Goal: Task Accomplishment & Management: Manage account settings

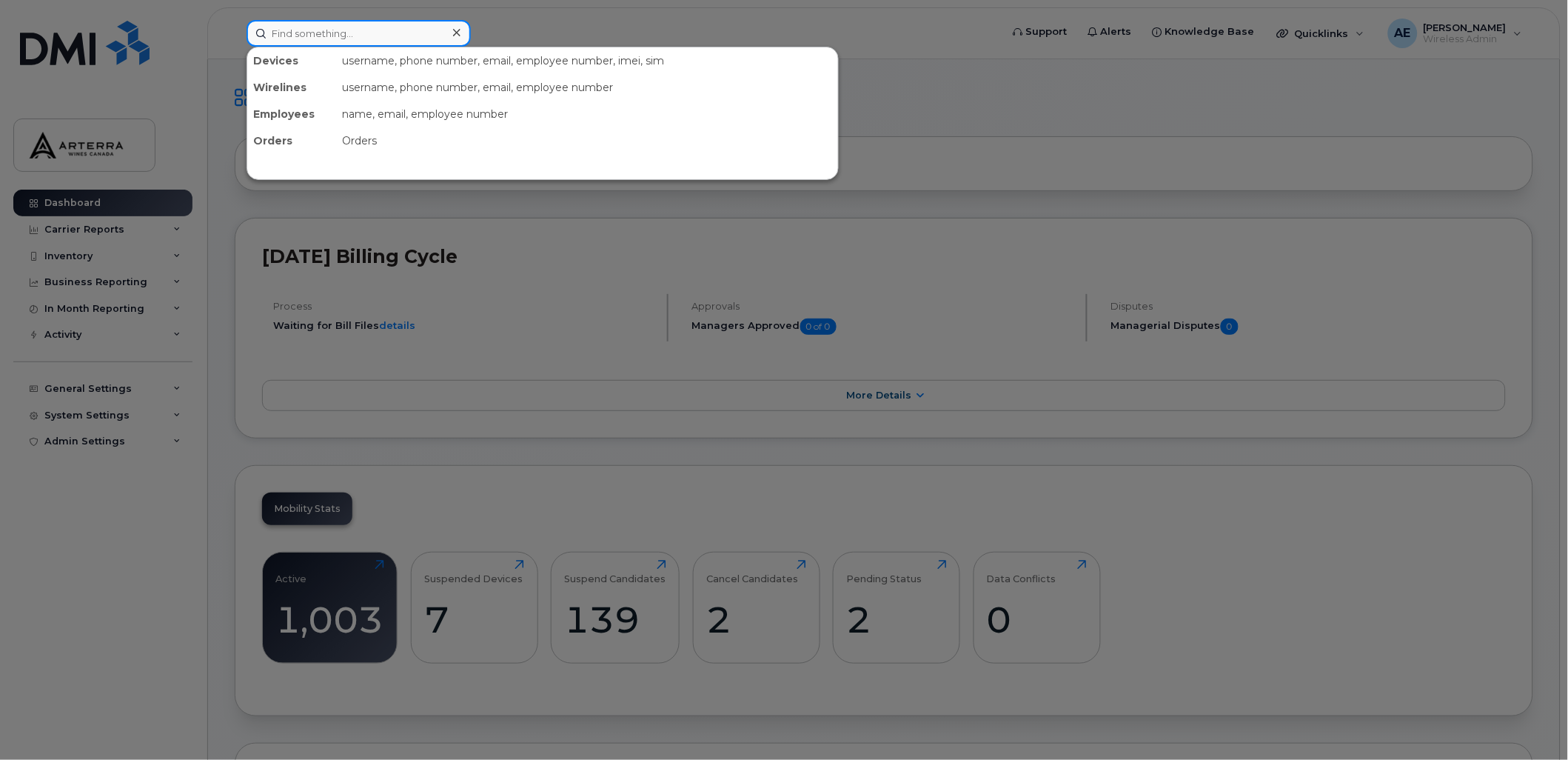
click at [380, 29] on input at bounding box center [358, 34] width 224 height 27
paste input "+14374313195"
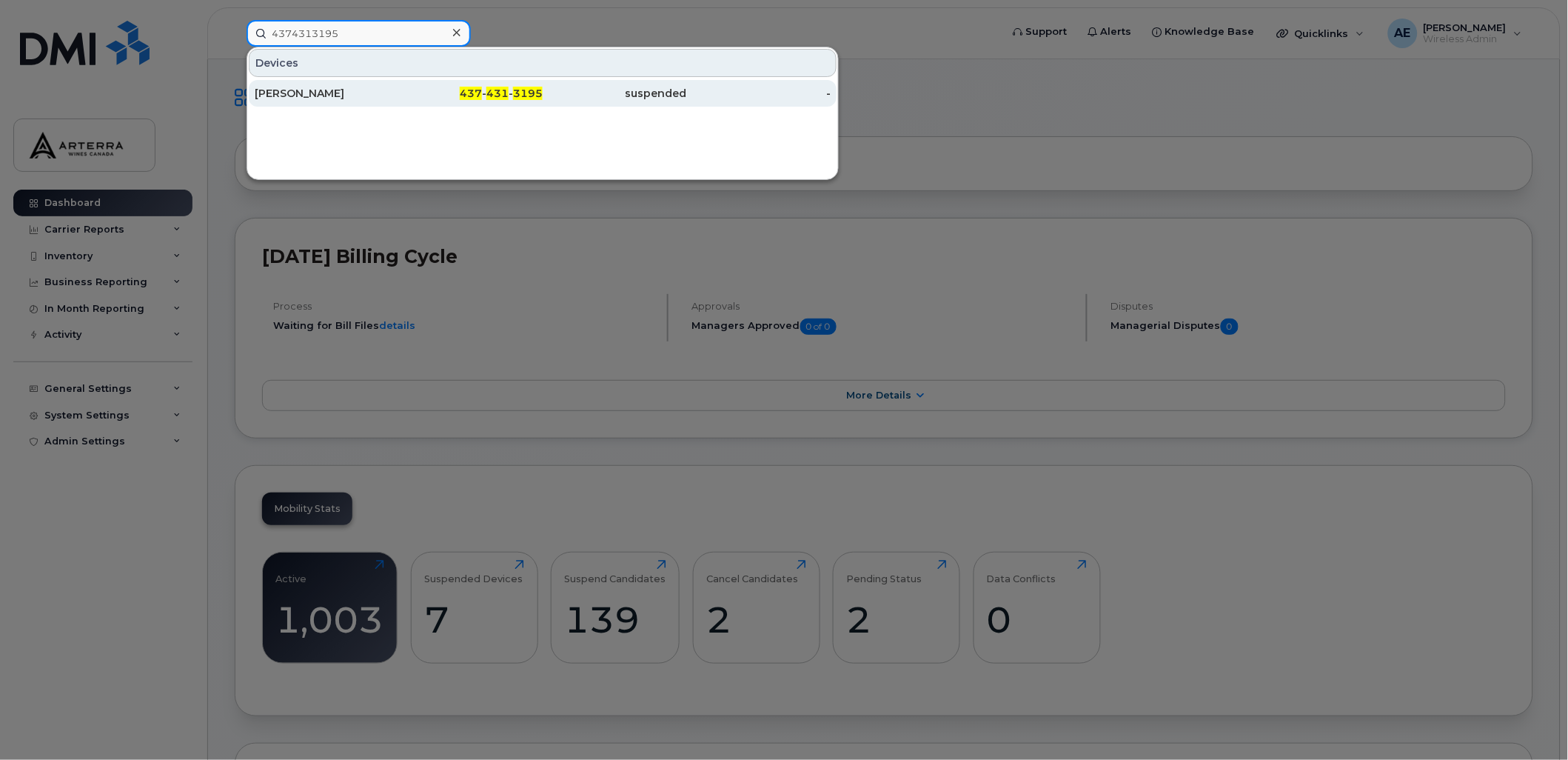
type input "4374313195"
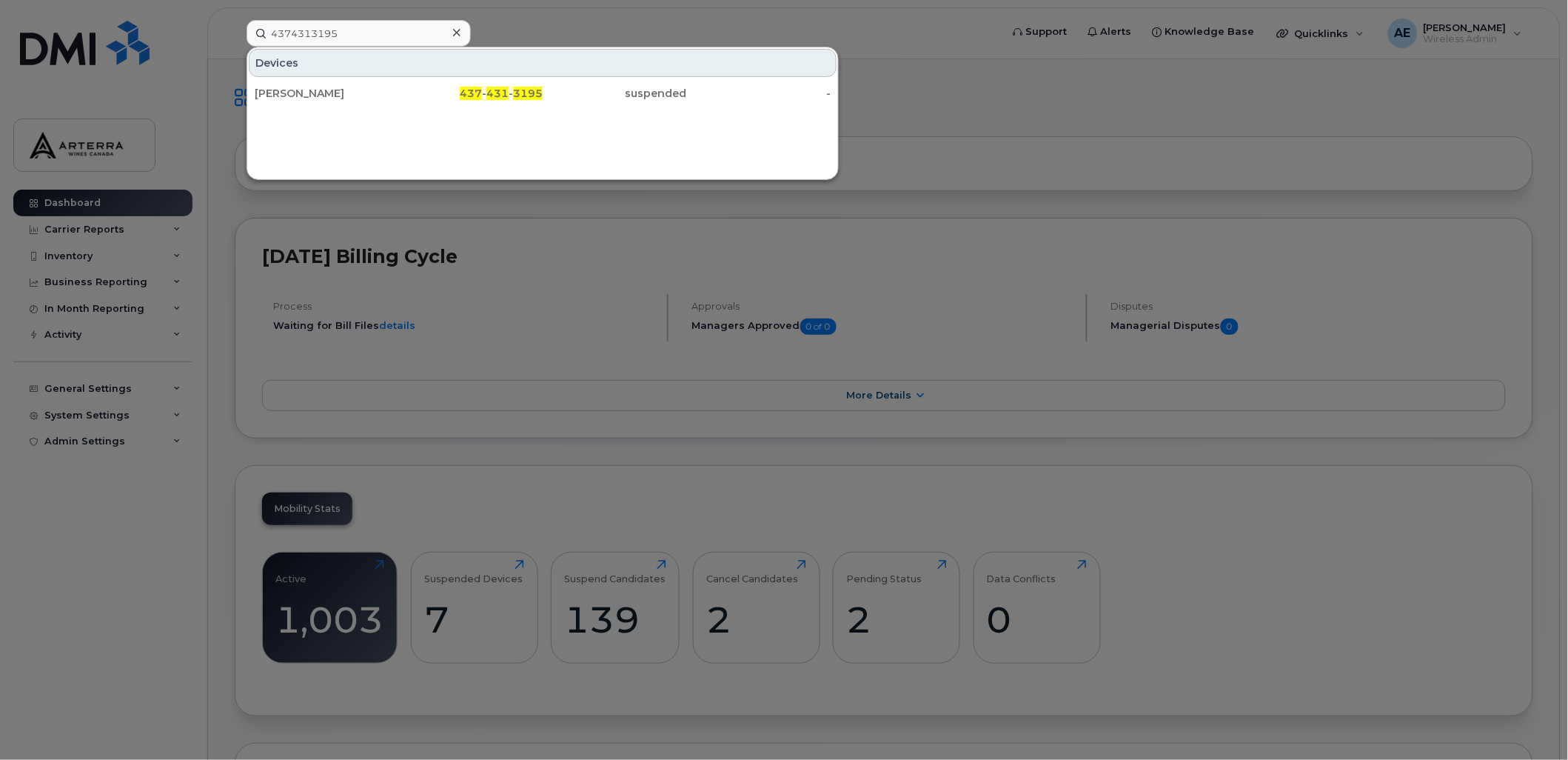
drag, startPoint x: 316, startPoint y: 92, endPoint x: 494, endPoint y: 146, distance: 186.0
click at [316, 92] on div "Sajeed Hussain" at bounding box center [326, 93] width 144 height 15
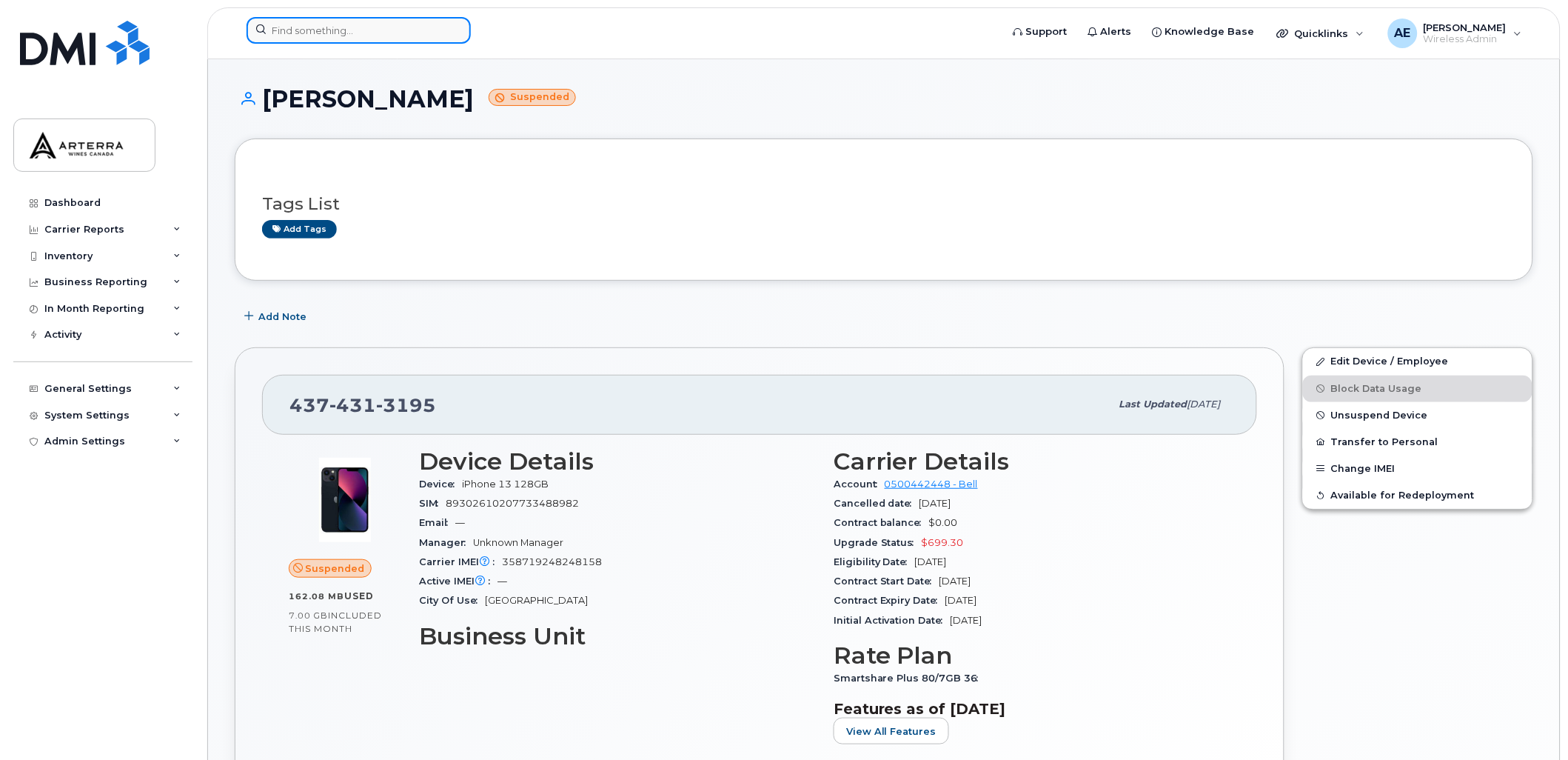
click at [402, 27] on input at bounding box center [358, 30] width 224 height 27
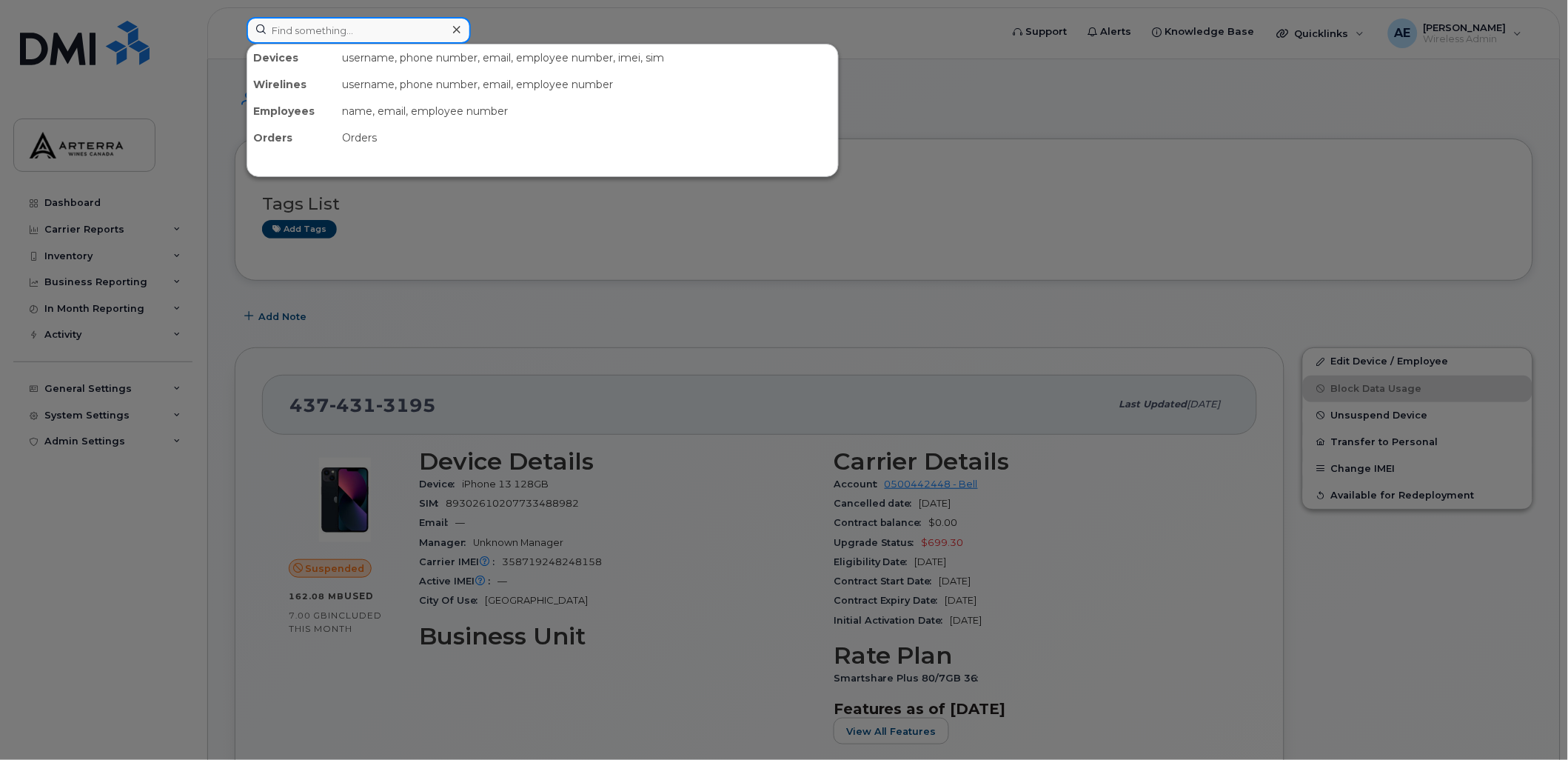
paste input "9053019113"
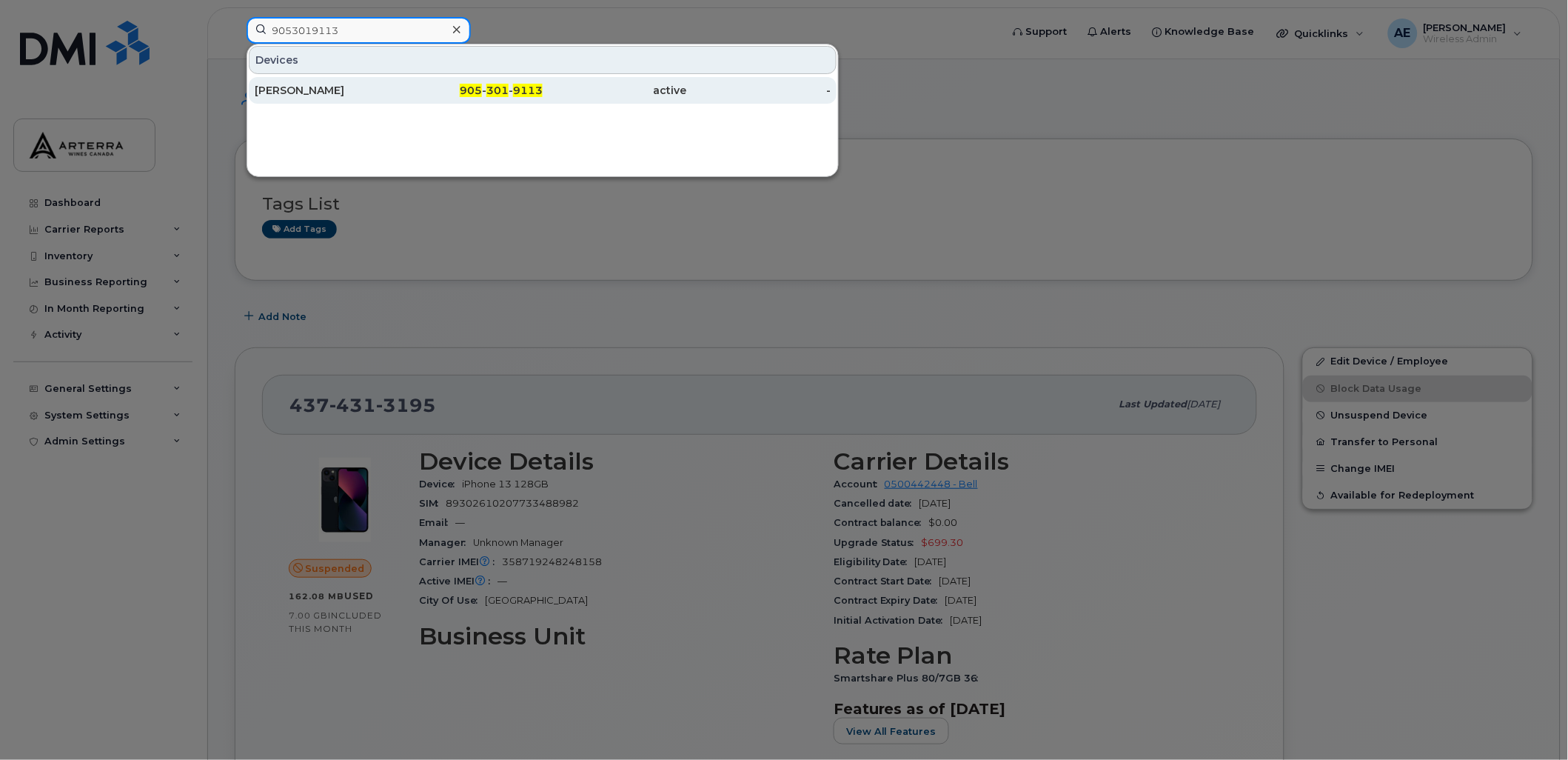
type input "9053019113"
click at [265, 92] on div "[PERSON_NAME]" at bounding box center [326, 90] width 144 height 15
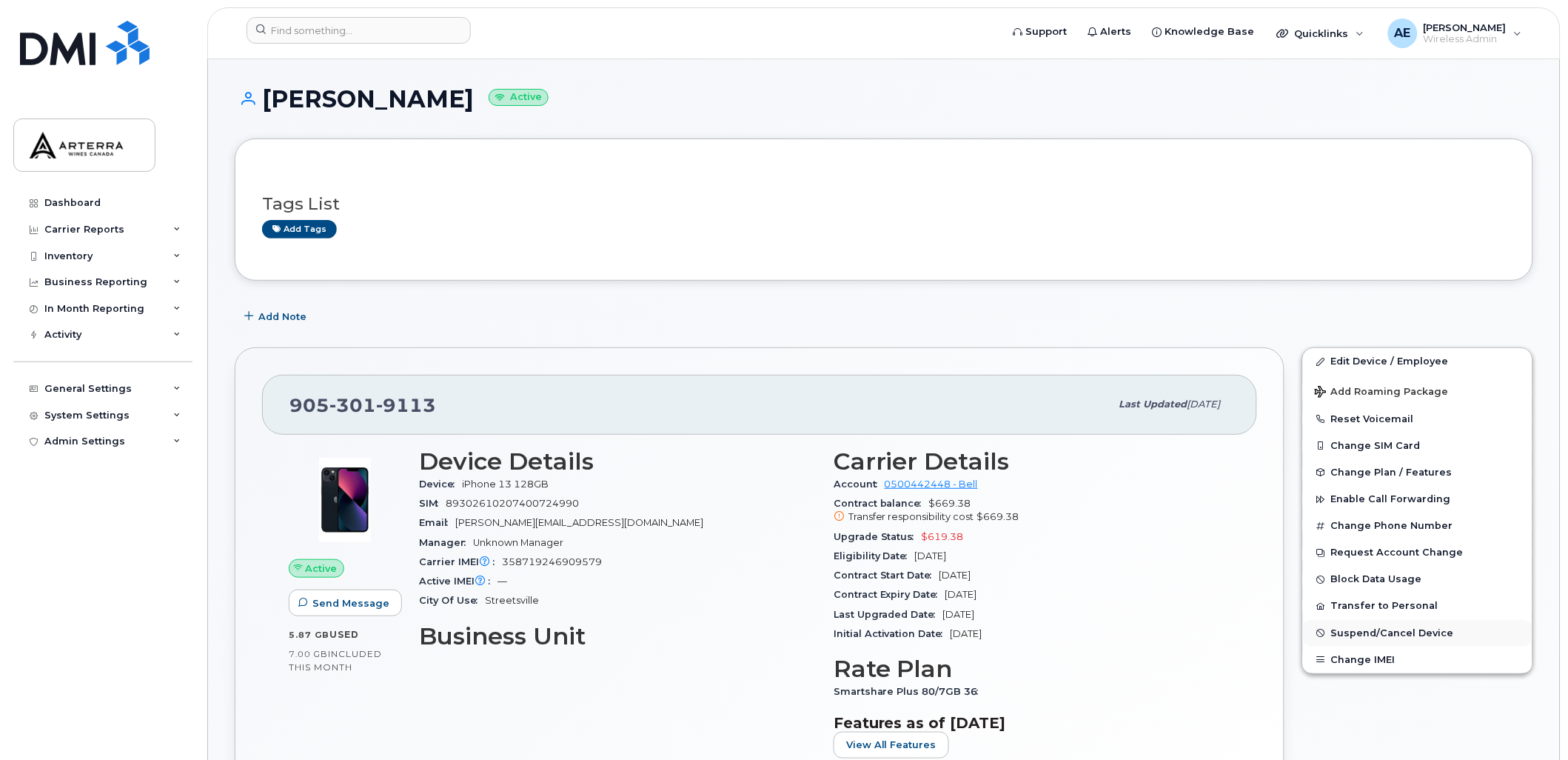
click at [1432, 631] on button "Suspend/Cancel Device" at bounding box center [1417, 633] width 230 height 27
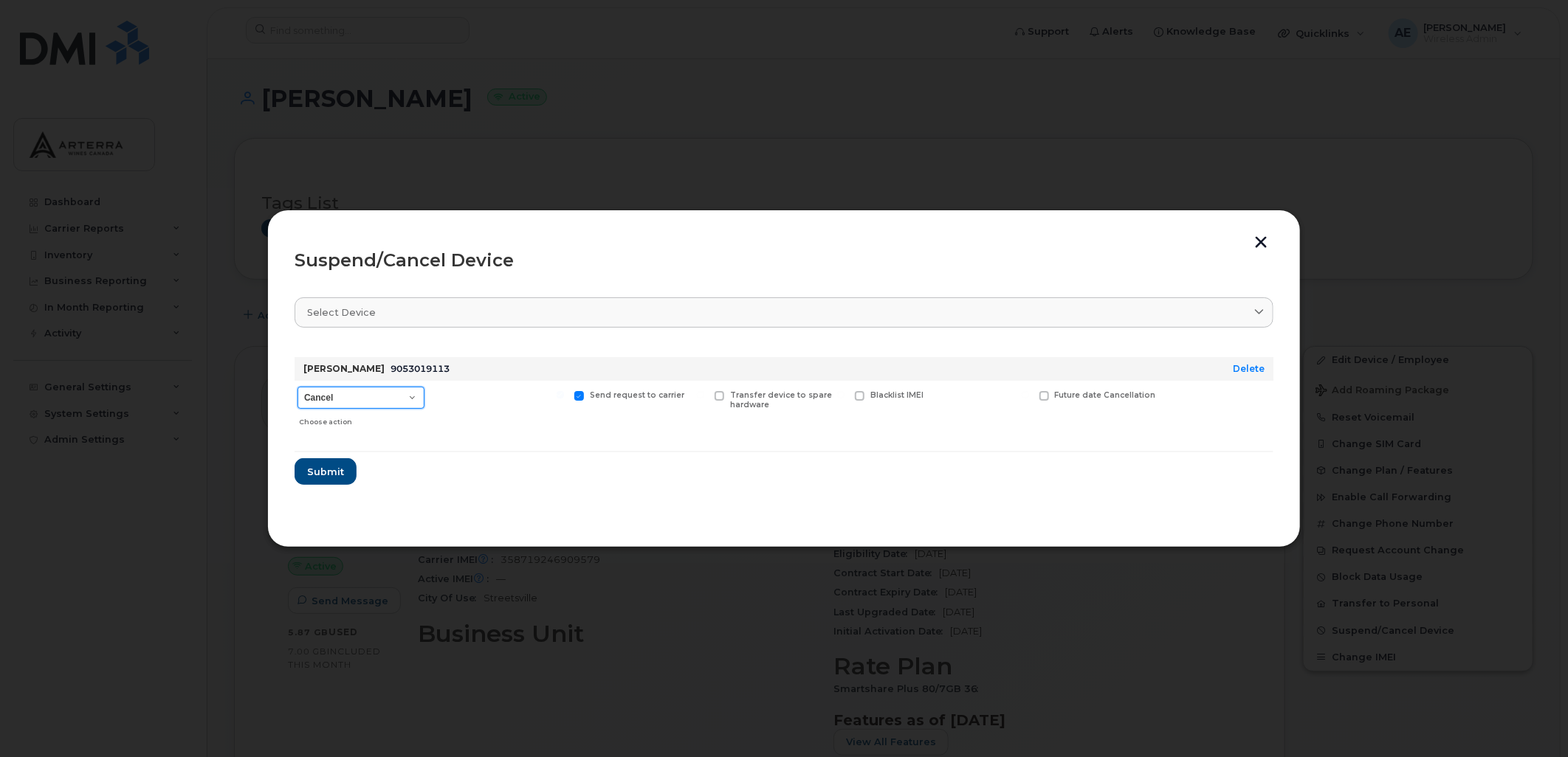
click at [360, 407] on select "Cancel Suspend - Extend Suspension Suspend - Reduced Rate Suspend - Full Rate S…" at bounding box center [362, 397] width 127 height 22
select select "[object Object]"
click at [298, 387] on select "Cancel Suspend - Extend Suspension Suspend - Reduced Rate Suspend - Full Rate S…" at bounding box center [362, 397] width 127 height 22
click at [316, 473] on span "Submit" at bounding box center [325, 472] width 37 height 14
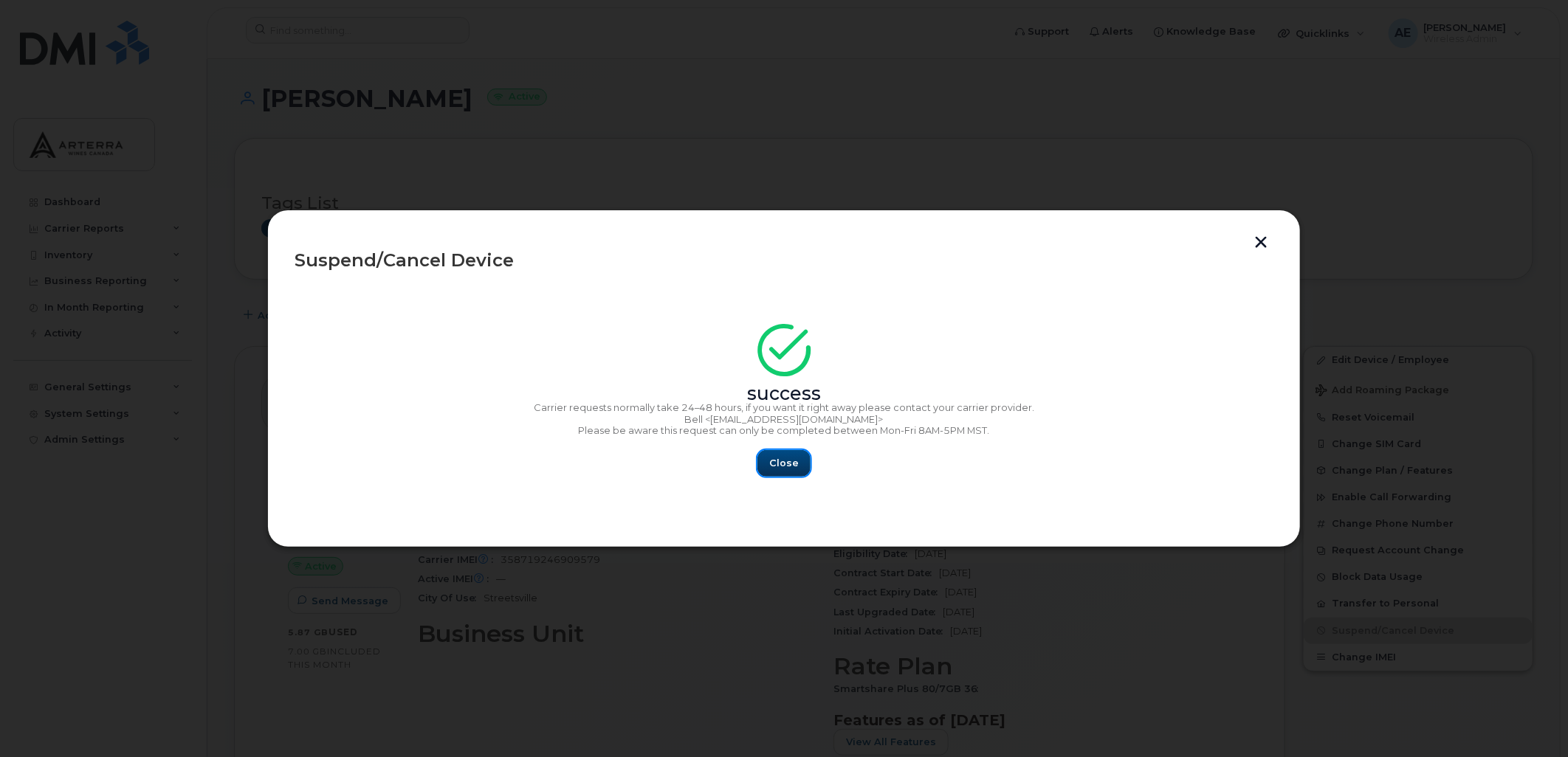
click at [785, 466] on span "Close" at bounding box center [784, 463] width 29 height 14
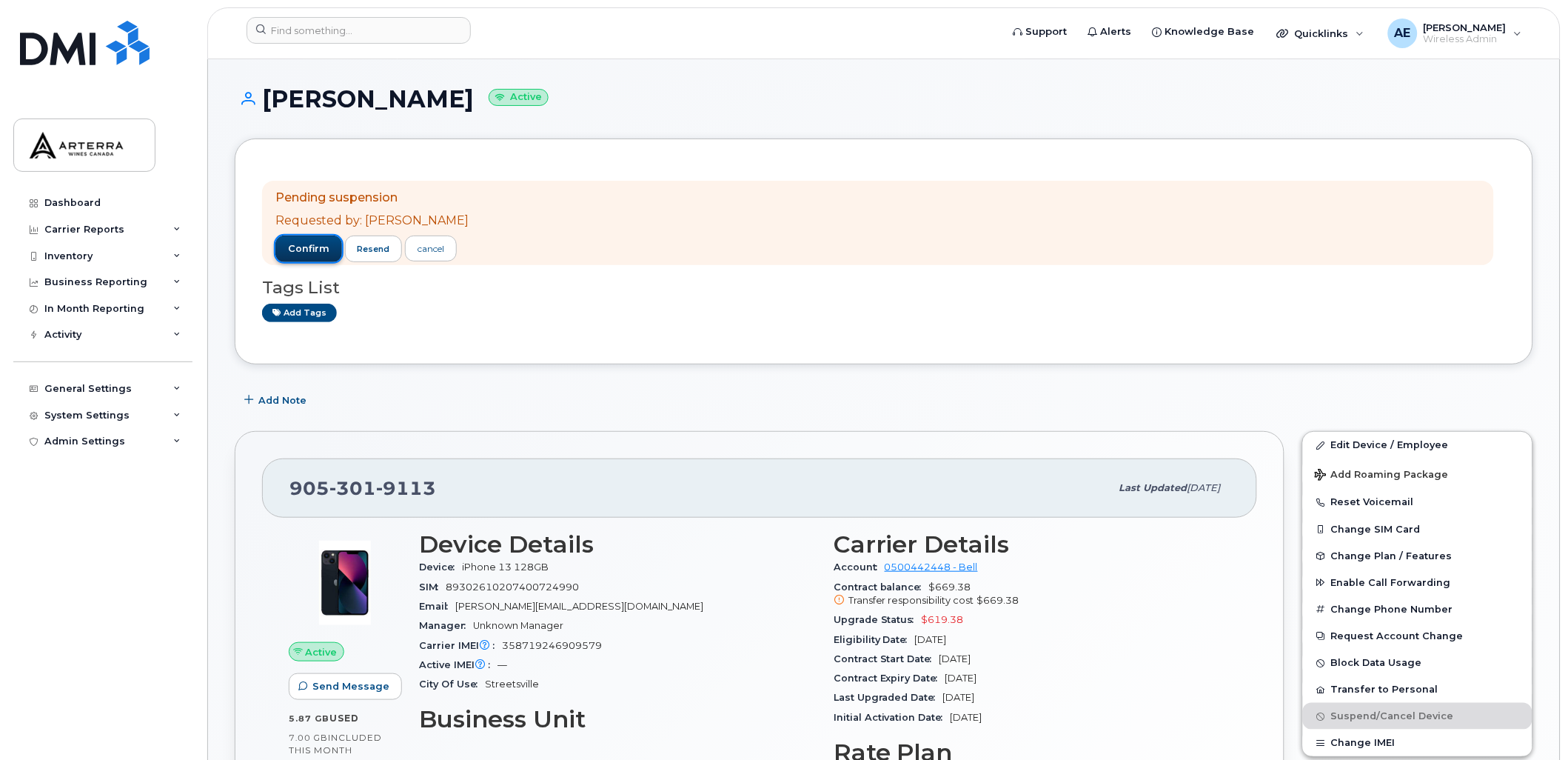
click at [306, 247] on span "confirm" at bounding box center [308, 248] width 42 height 13
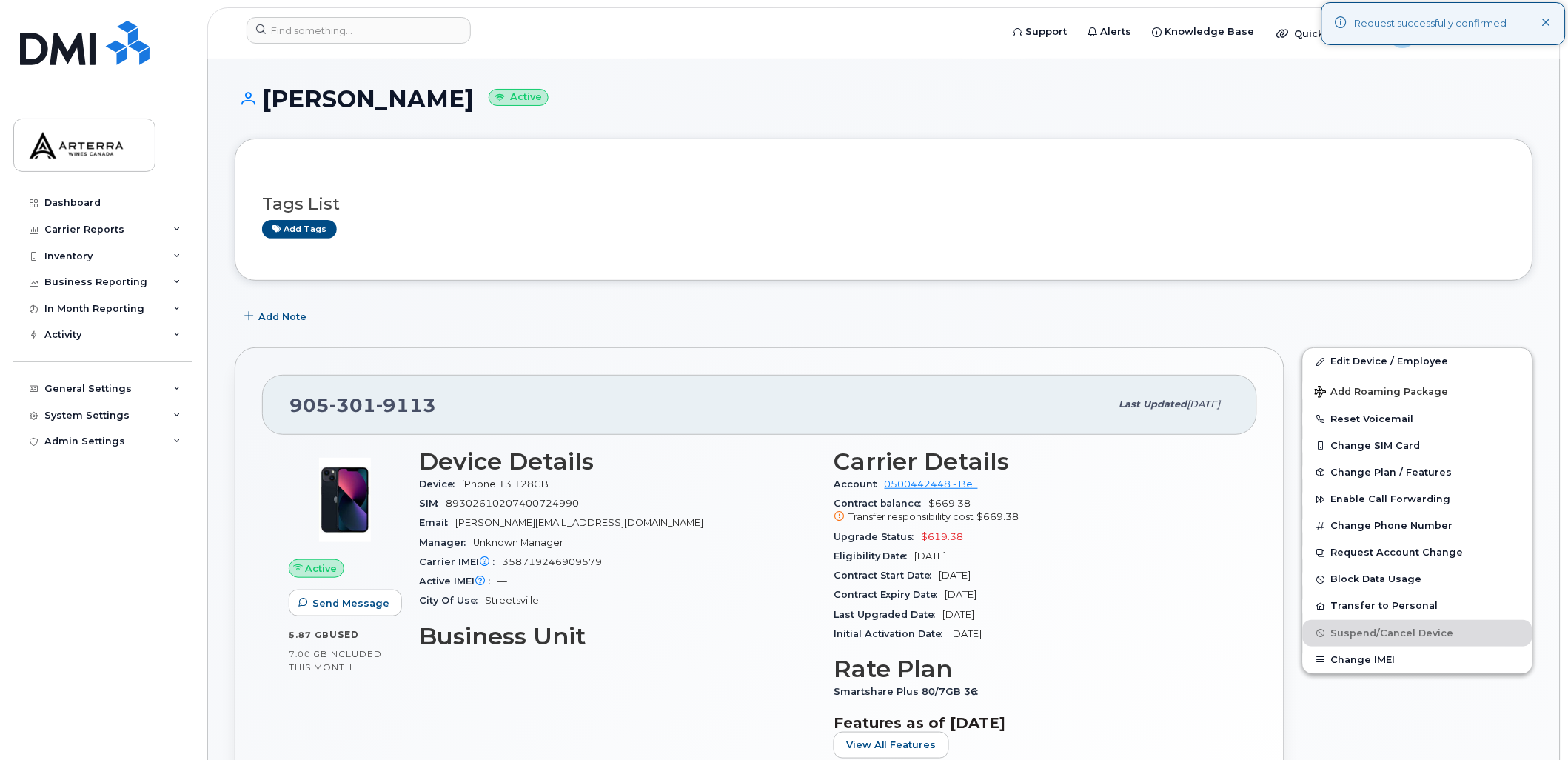
click at [1546, 20] on icon at bounding box center [1547, 23] width 10 height 10
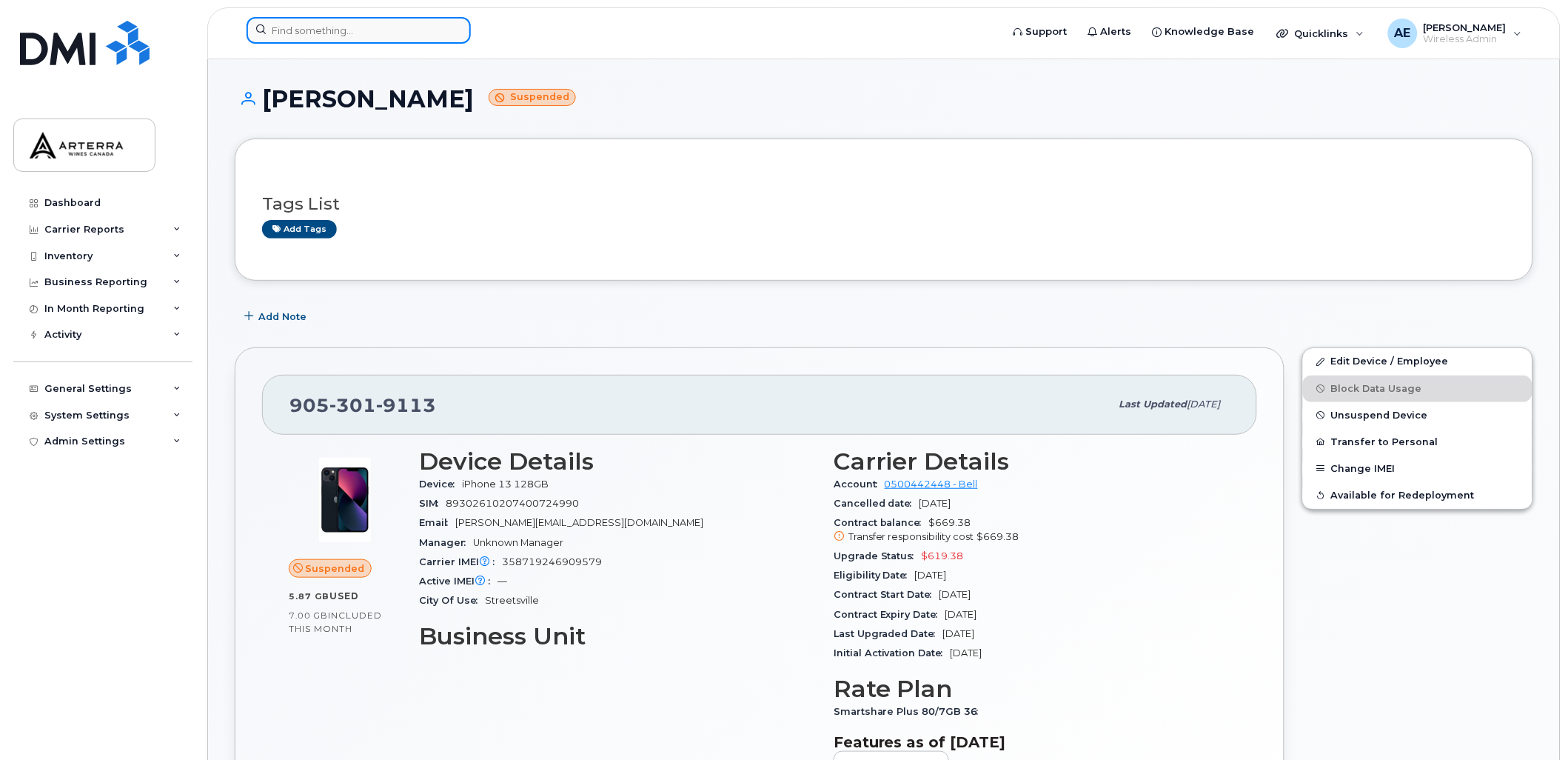
click at [400, 29] on input at bounding box center [358, 30] width 224 height 27
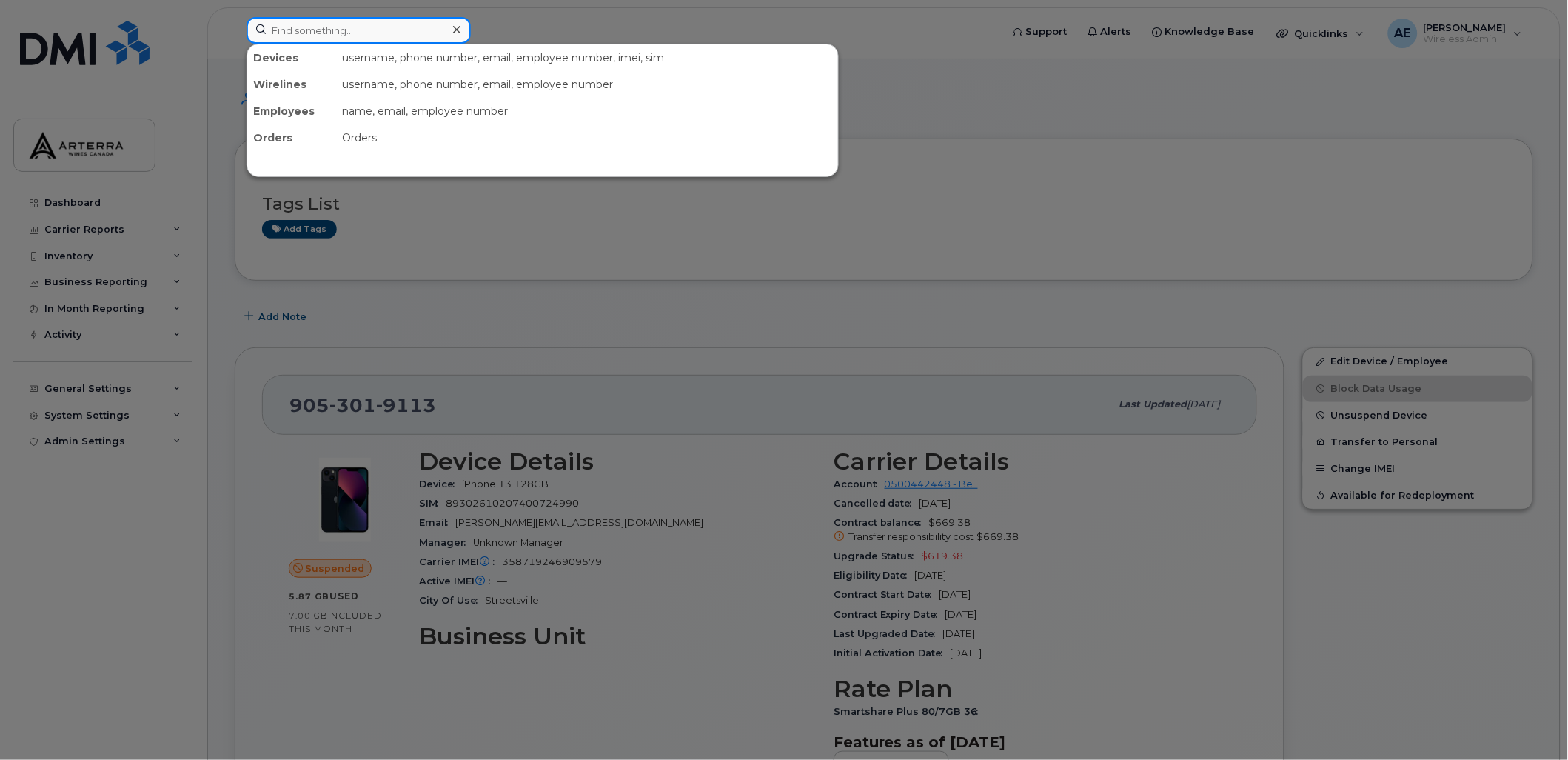
paste input "[PERSON_NAME]"
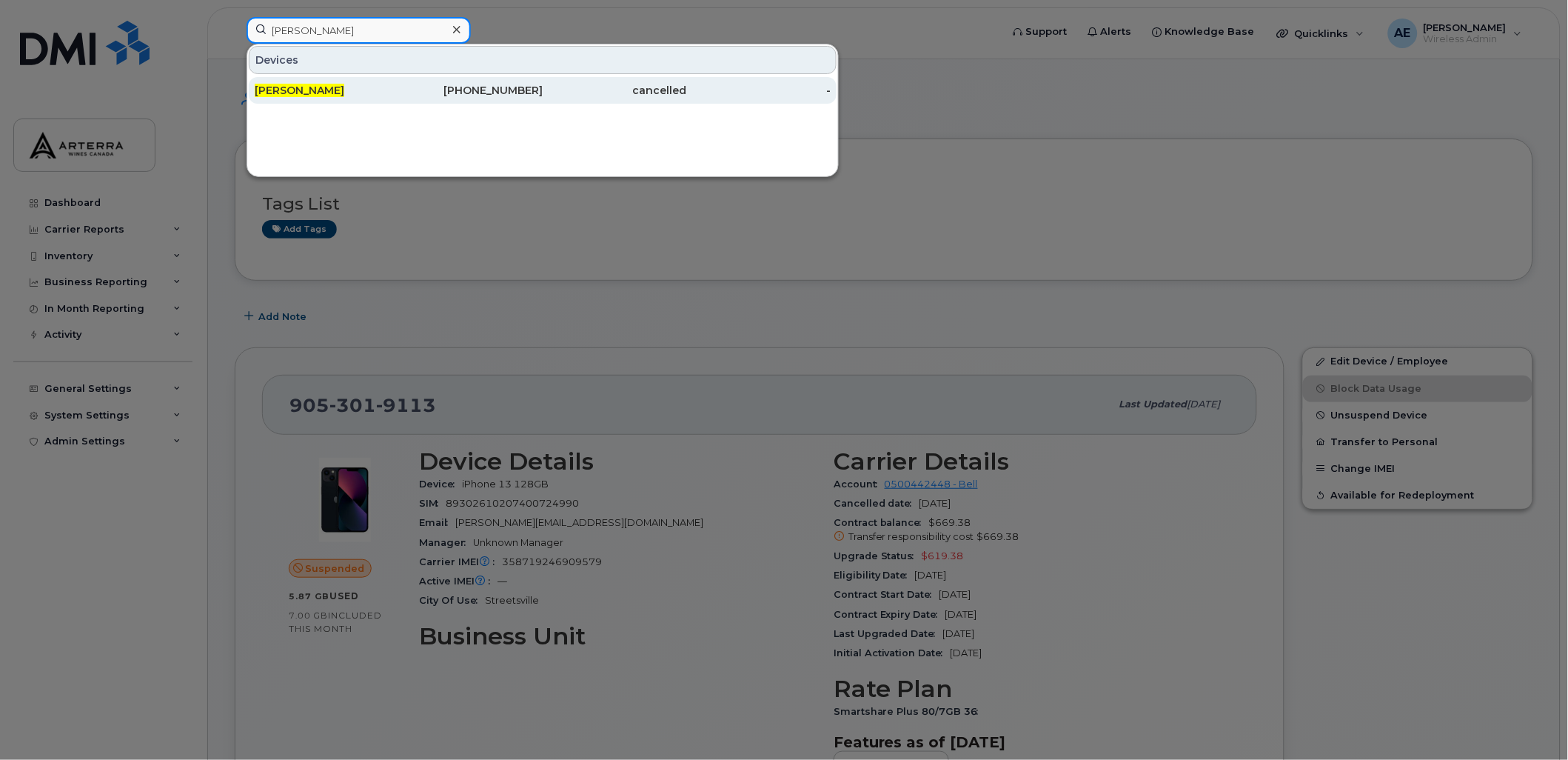
type input "Mo Morris"
click at [301, 91] on span "Mo Morris" at bounding box center [299, 90] width 90 height 13
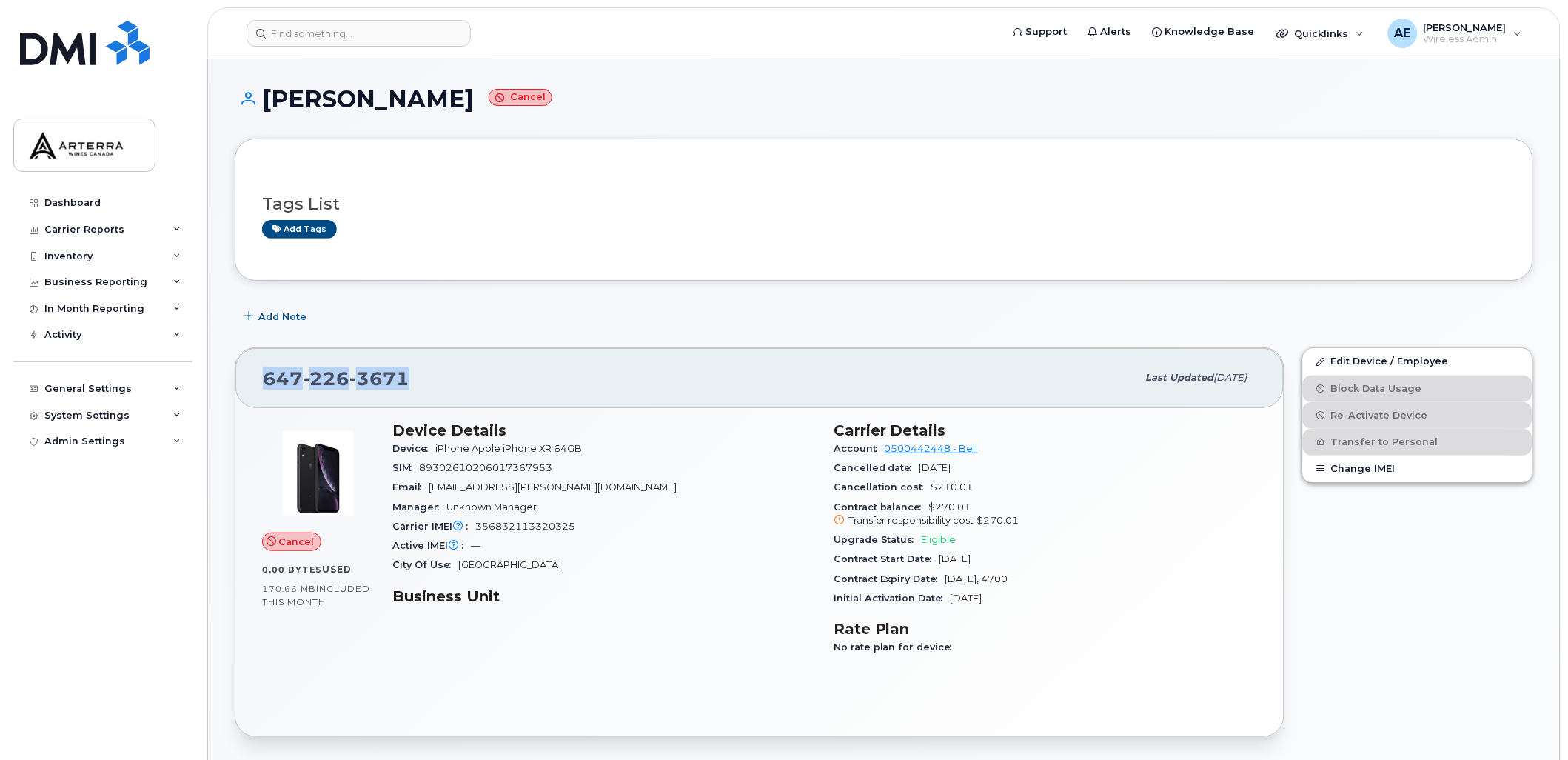
drag, startPoint x: 409, startPoint y: 380, endPoint x: 258, endPoint y: 360, distance: 152.3
click at [258, 360] on div "[PHONE_NUMBER] Last updated [DATE]" at bounding box center [760, 378] width 1049 height 59
drag, startPoint x: 258, startPoint y: 360, endPoint x: 287, endPoint y: 379, distance: 34.7
copy span "647 226 3671"
click at [294, 30] on input at bounding box center [358, 34] width 224 height 27
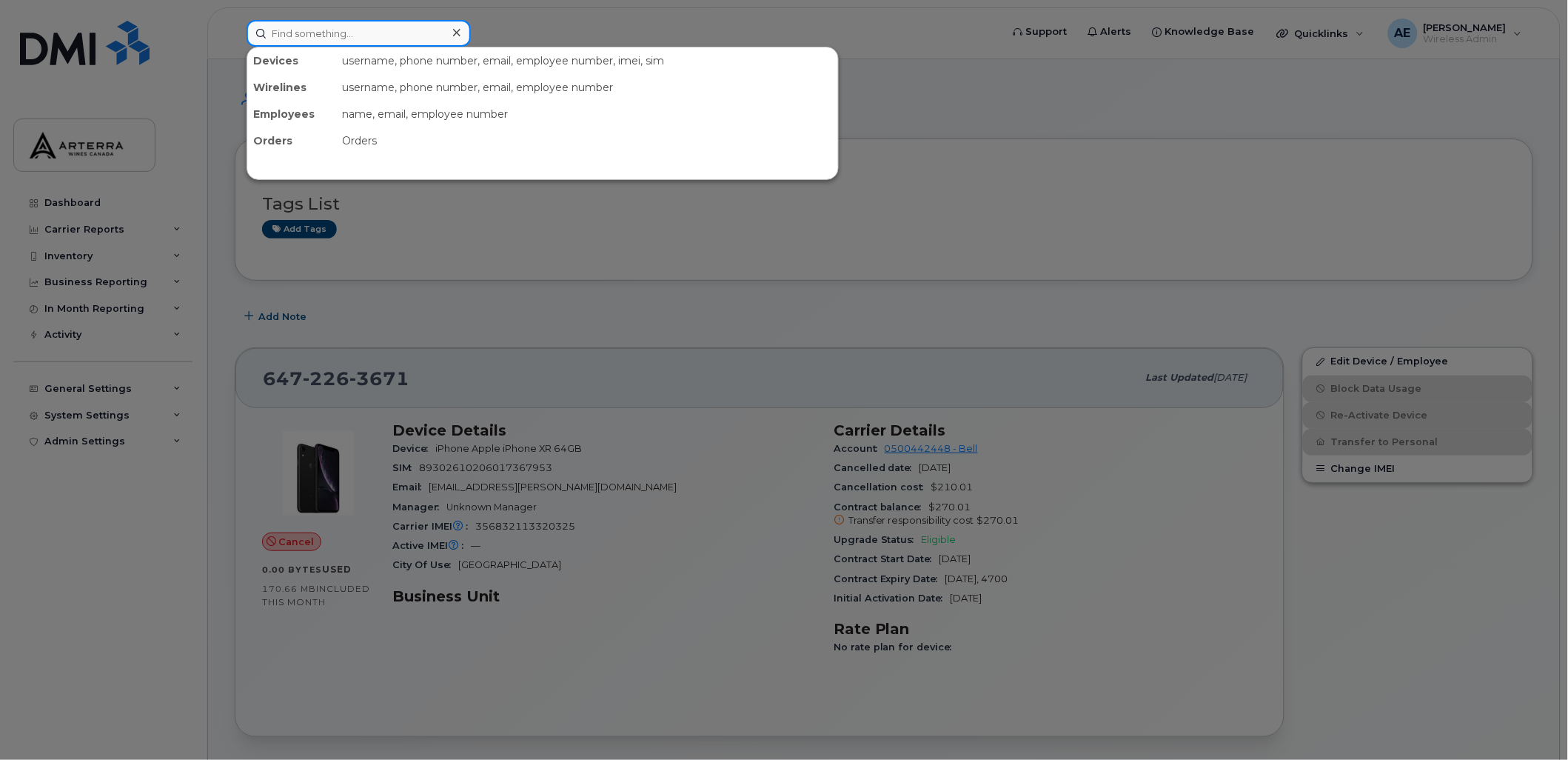
paste input "Stacey Vukovics"
type input "Stacey Vukovics"
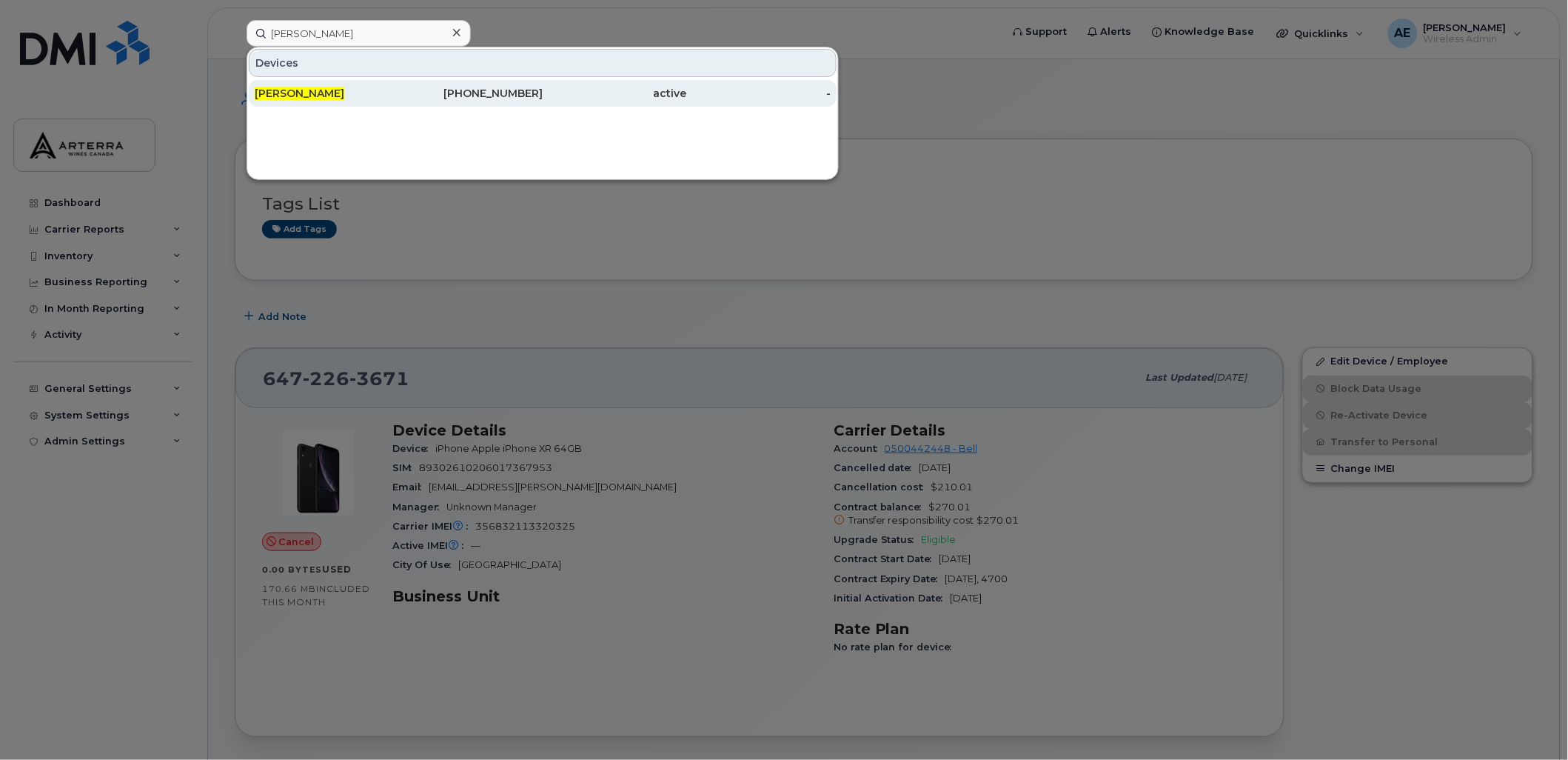
click at [314, 86] on div "Stacey Vukovics" at bounding box center [326, 93] width 144 height 15
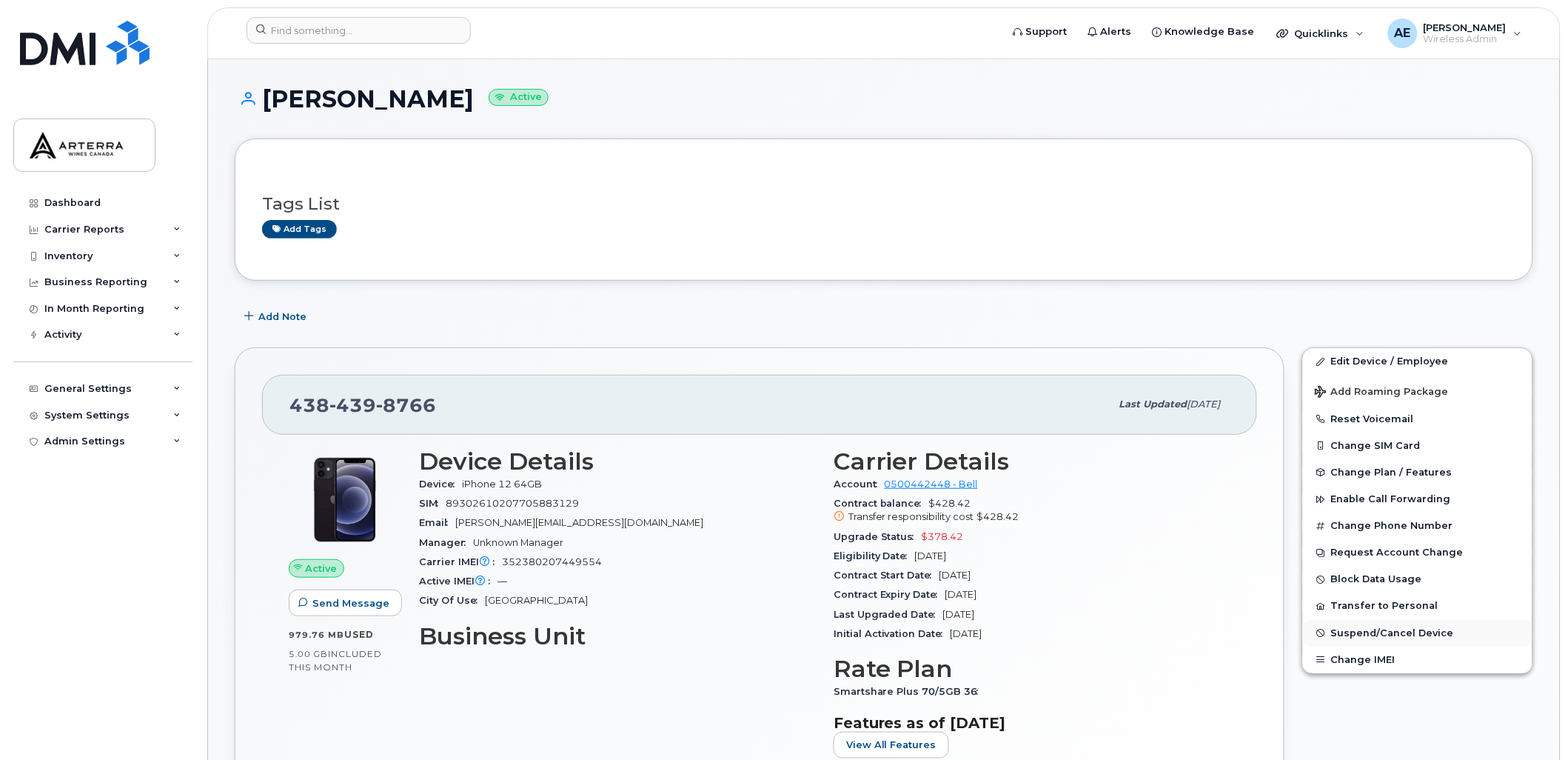
click at [1381, 634] on span "Suspend/Cancel Device" at bounding box center [1392, 633] width 123 height 12
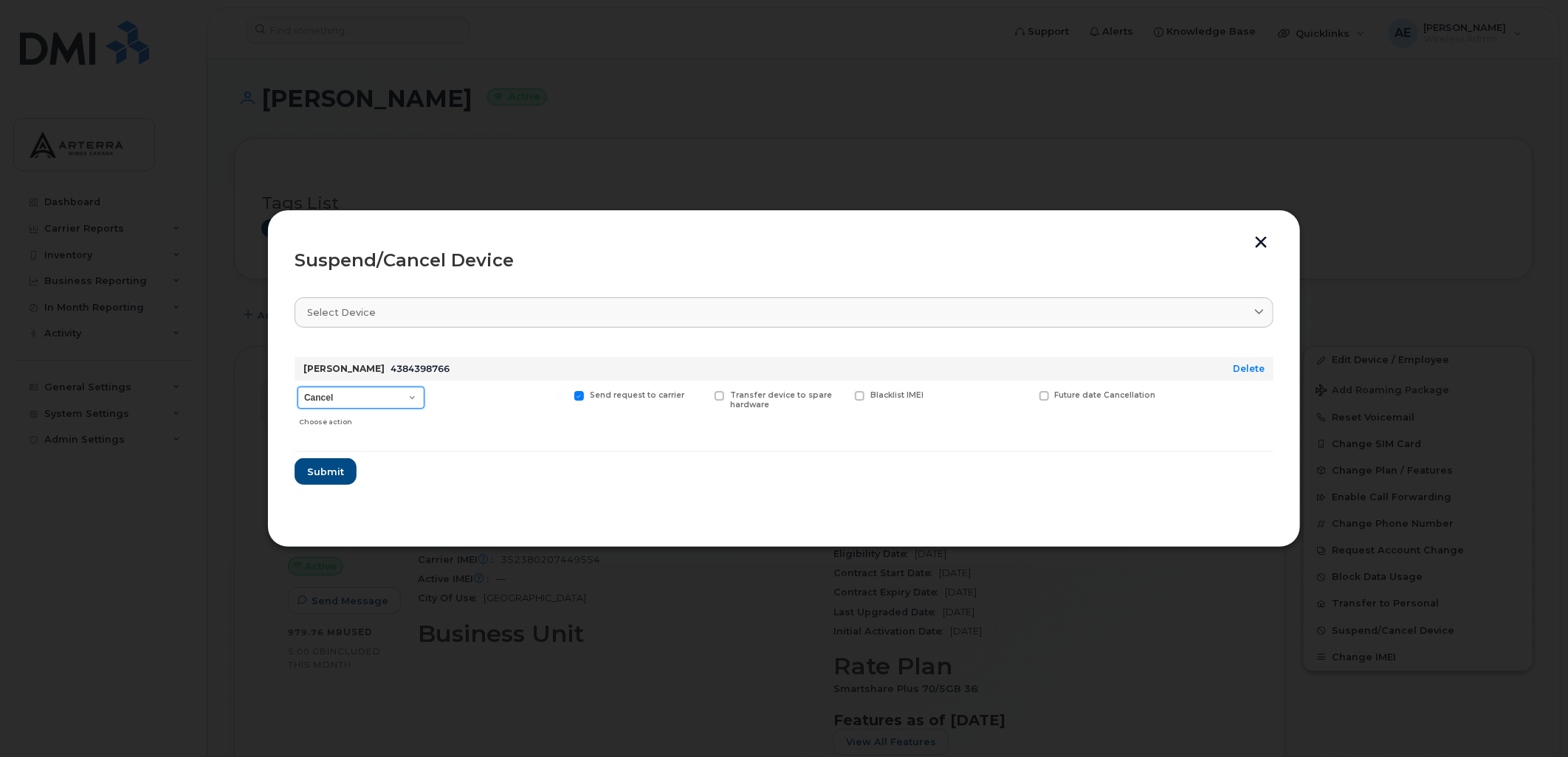
click at [363, 396] on select "Cancel Suspend - Extend Suspension Suspend - Reduced Rate Suspend - Full Rate S…" at bounding box center [362, 397] width 127 height 22
select select "[object Object]"
click at [298, 387] on select "Cancel Suspend - Extend Suspension Suspend - Reduced Rate Suspend - Full Rate S…" at bounding box center [362, 397] width 127 height 22
click at [576, 393] on span at bounding box center [579, 396] width 10 height 10
click at [564, 393] on input "Send request to carrier" at bounding box center [560, 395] width 7 height 7
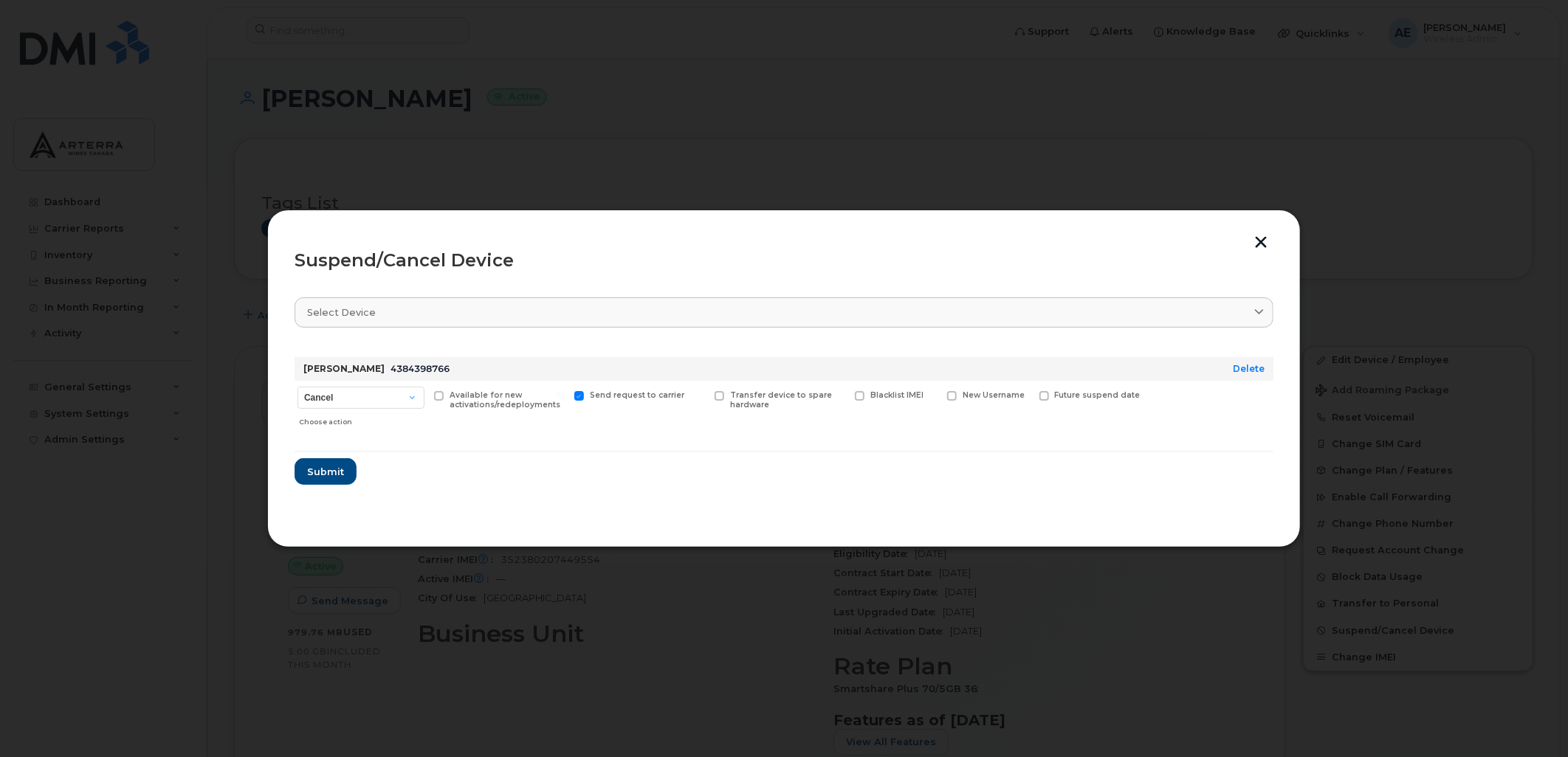
checkbox input "false"
click at [325, 468] on span "Submit" at bounding box center [325, 472] width 37 height 14
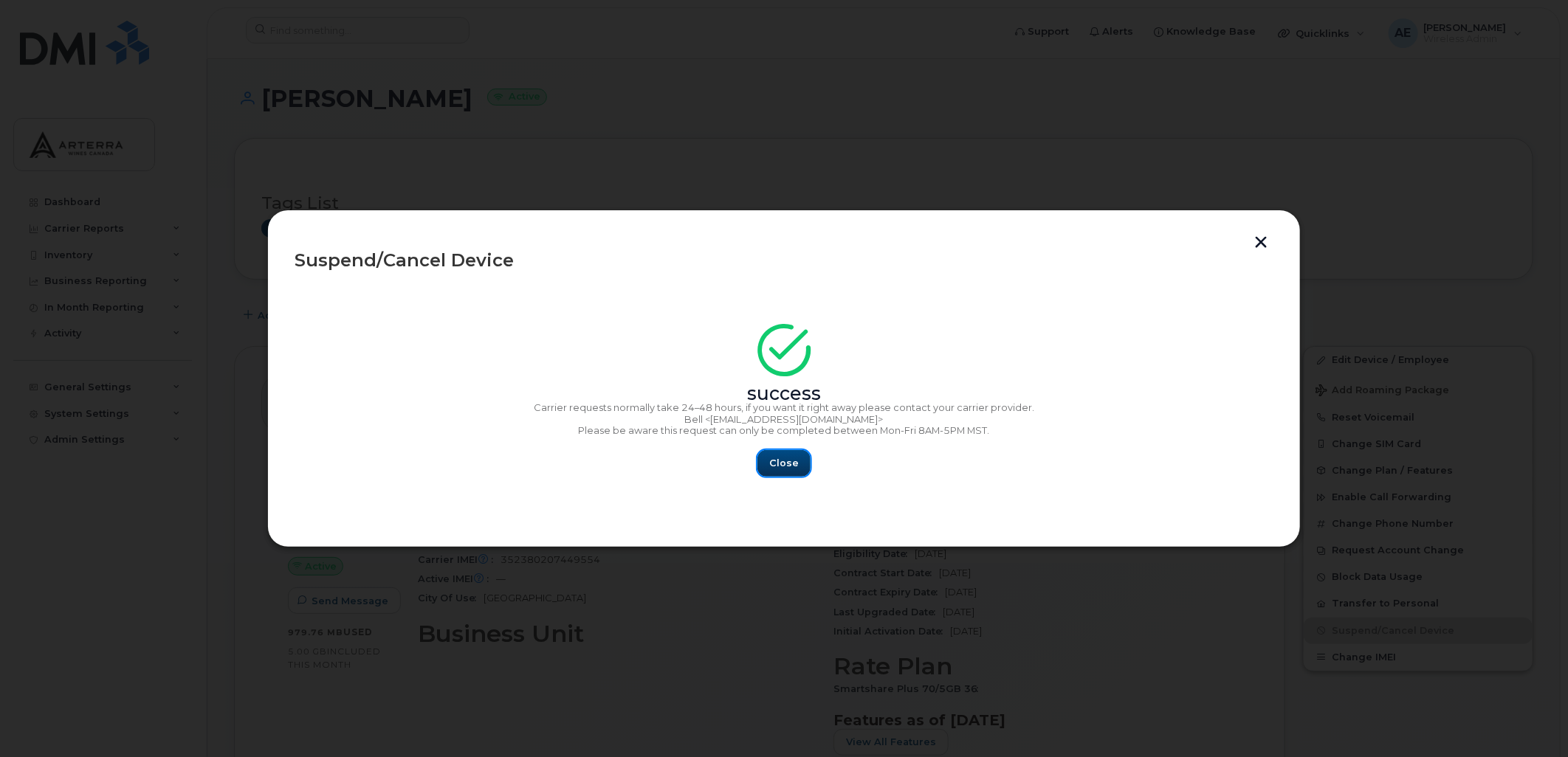
click at [790, 458] on span "Close" at bounding box center [784, 463] width 29 height 14
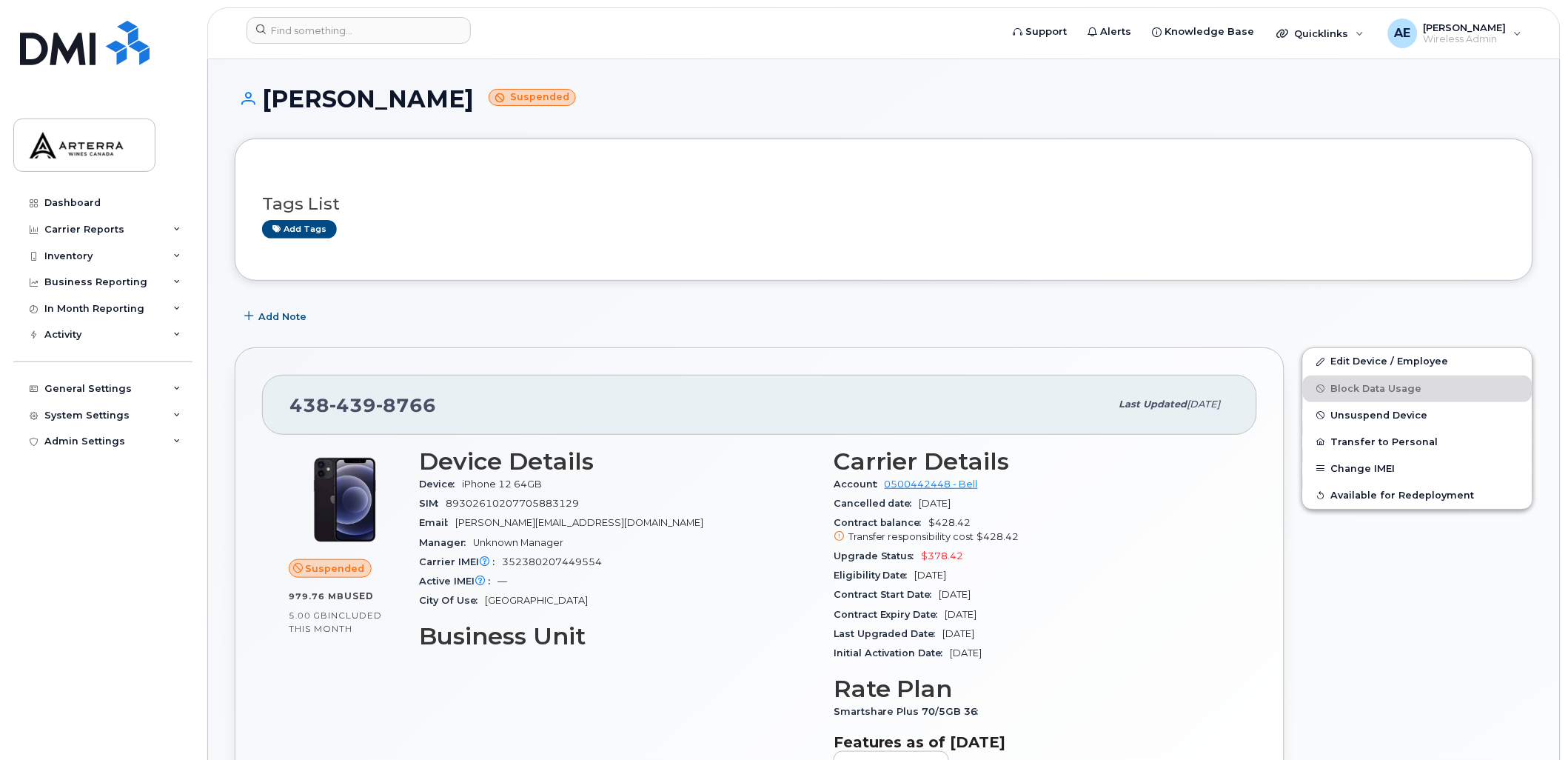
click at [314, 400] on span "438 439 8766" at bounding box center [363, 404] width 146 height 22
copy span "438 439 8766"
drag, startPoint x: 264, startPoint y: 98, endPoint x: 464, endPoint y: 98, distance: 200.0
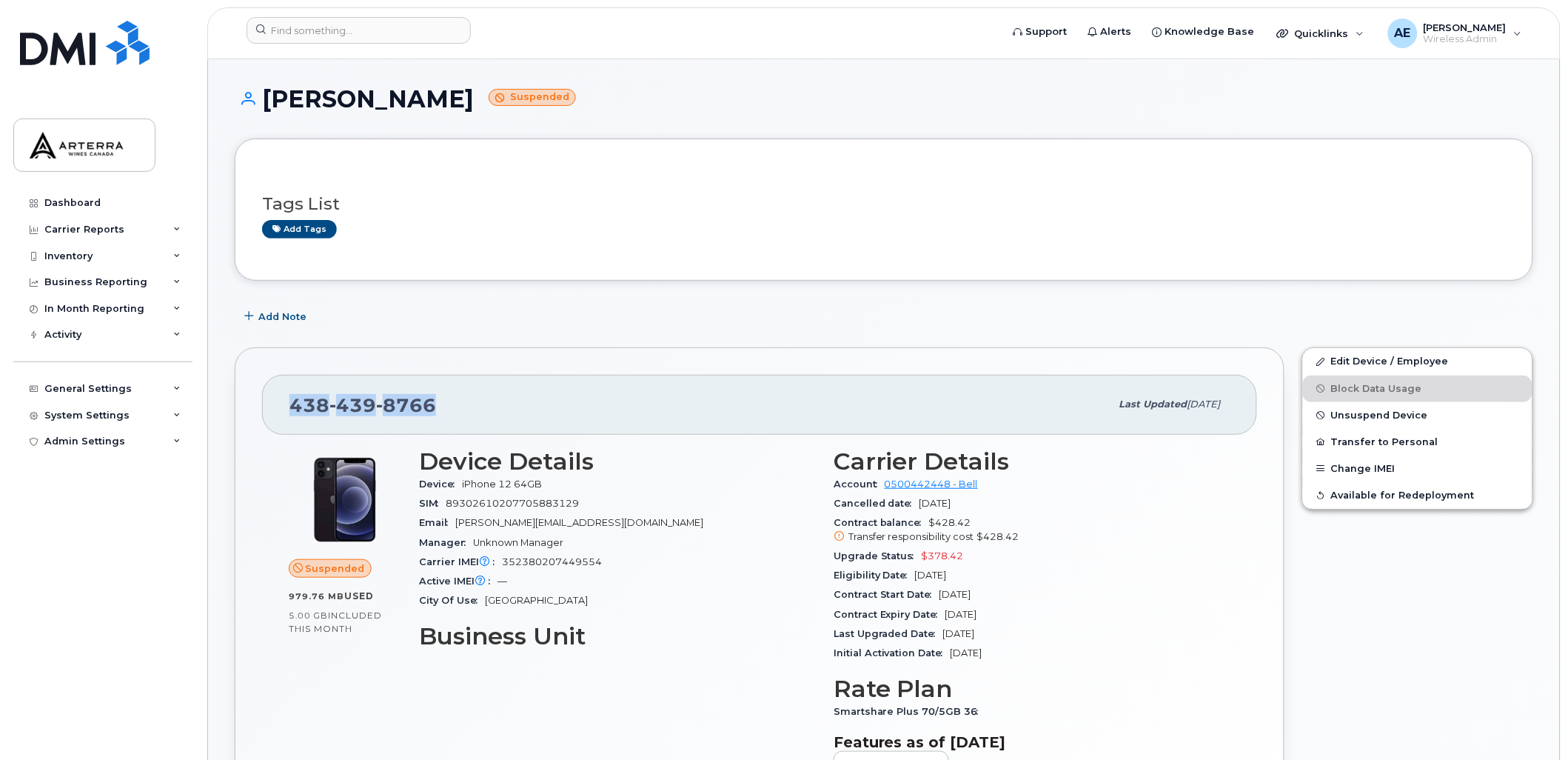
click at [464, 98] on h1 "Stacey Vukovics Suspended" at bounding box center [884, 98] width 1299 height 26
drag, startPoint x: 464, startPoint y: 98, endPoint x: 430, endPoint y: 92, distance: 34.5
copy h1 "Stacey Vukovics"
drag, startPoint x: 1007, startPoint y: 610, endPoint x: 947, endPoint y: 608, distance: 60.0
click at [947, 608] on div "Contract Expiry Date Feb 16, 2027" at bounding box center [1033, 615] width 397 height 20
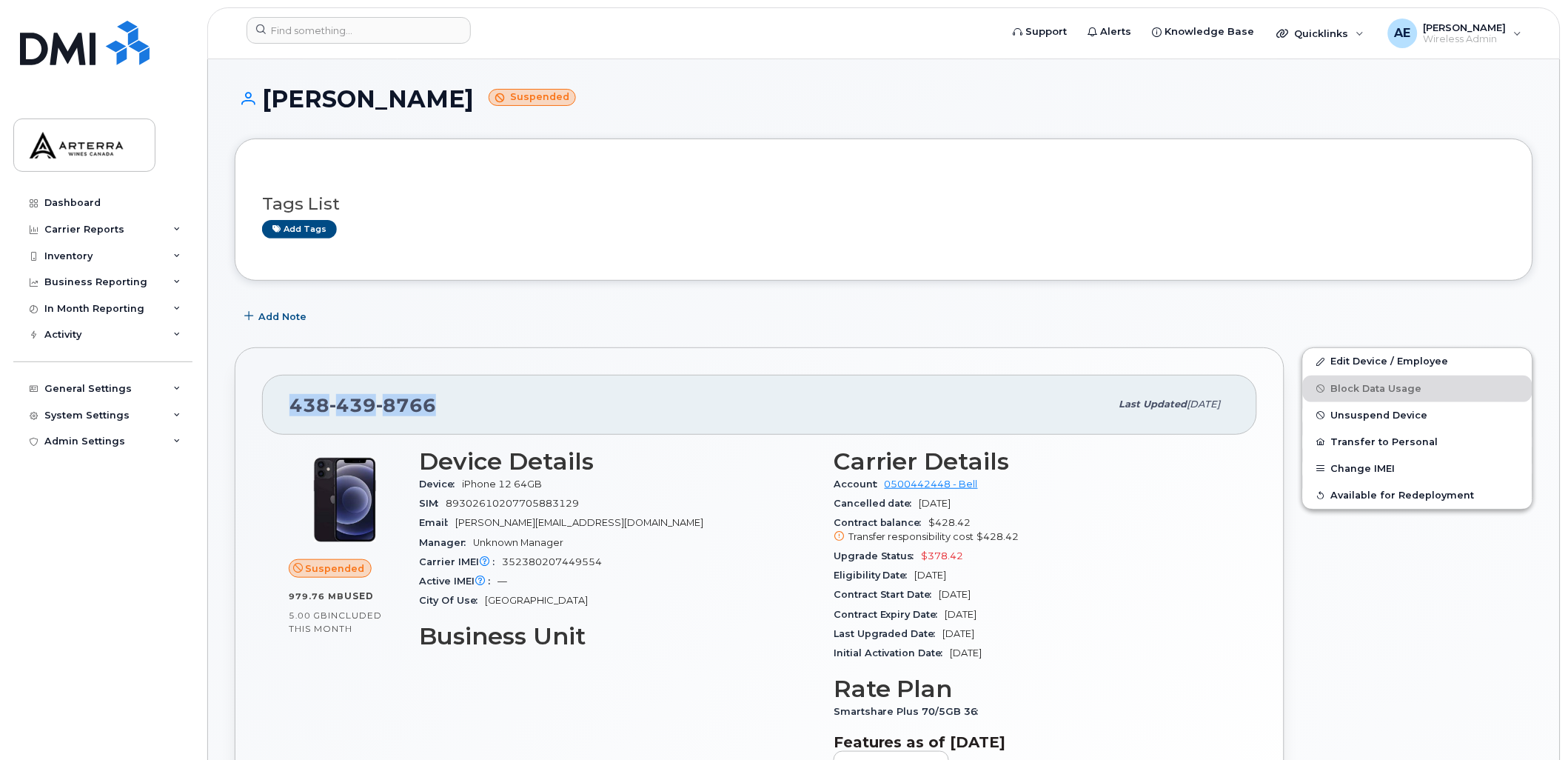
click at [948, 611] on span "Feb 16, 2027" at bounding box center [962, 615] width 32 height 12
click at [945, 615] on span "Contract Expiry Date" at bounding box center [890, 615] width 112 height 12
drag, startPoint x: 948, startPoint y: 611, endPoint x: 1018, endPoint y: 613, distance: 70.0
click at [1018, 613] on div "Contract Expiry Date Feb 16, 2027" at bounding box center [1033, 615] width 397 height 20
drag, startPoint x: 1018, startPoint y: 613, endPoint x: 996, endPoint y: 613, distance: 22.0
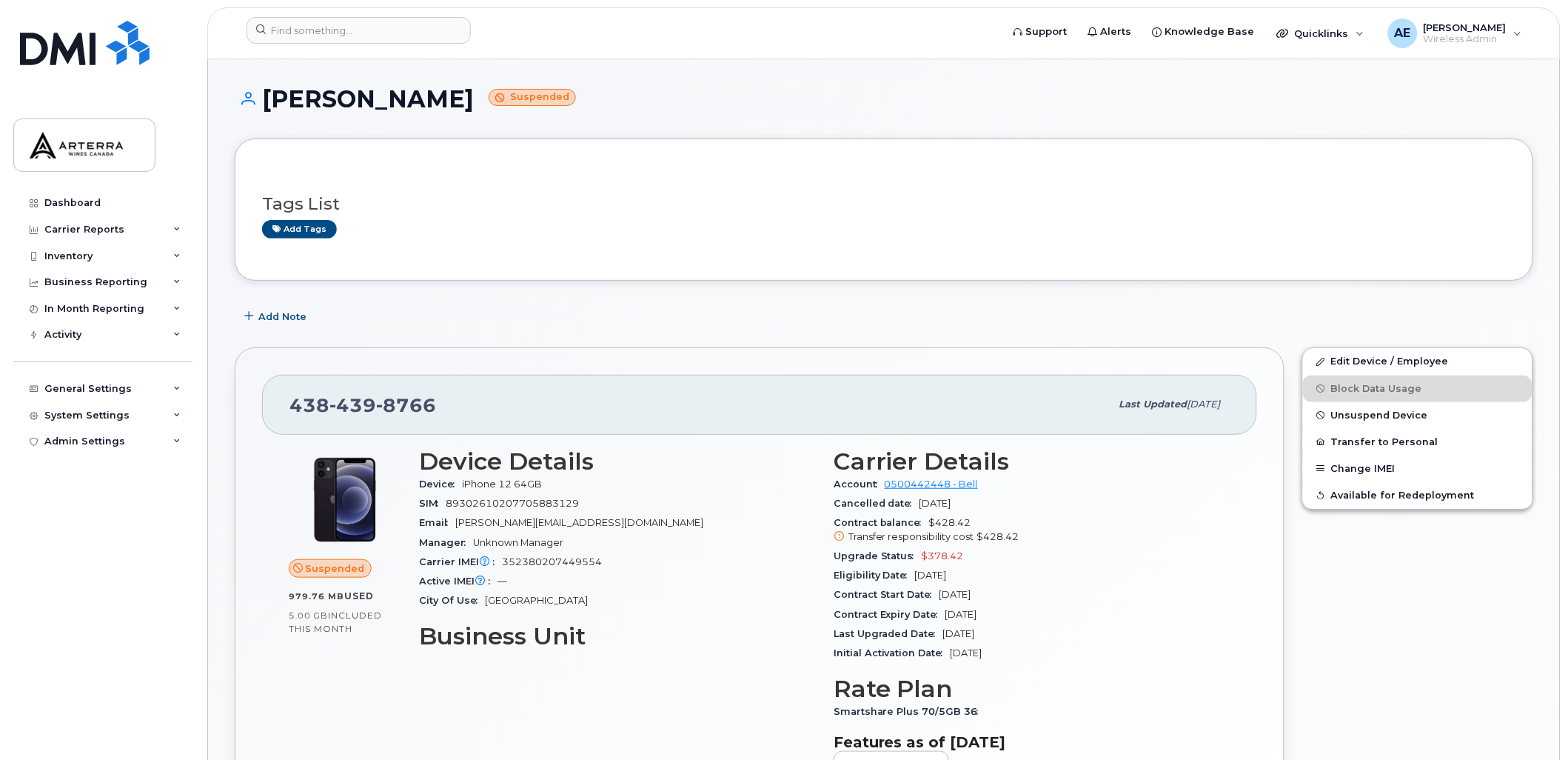
copy span "Feb 16, 2027"
click at [403, 407] on span "8766" at bounding box center [406, 404] width 60 height 22
copy span "438 439 8766"
click at [702, 317] on div "Add Note" at bounding box center [884, 317] width 1299 height 27
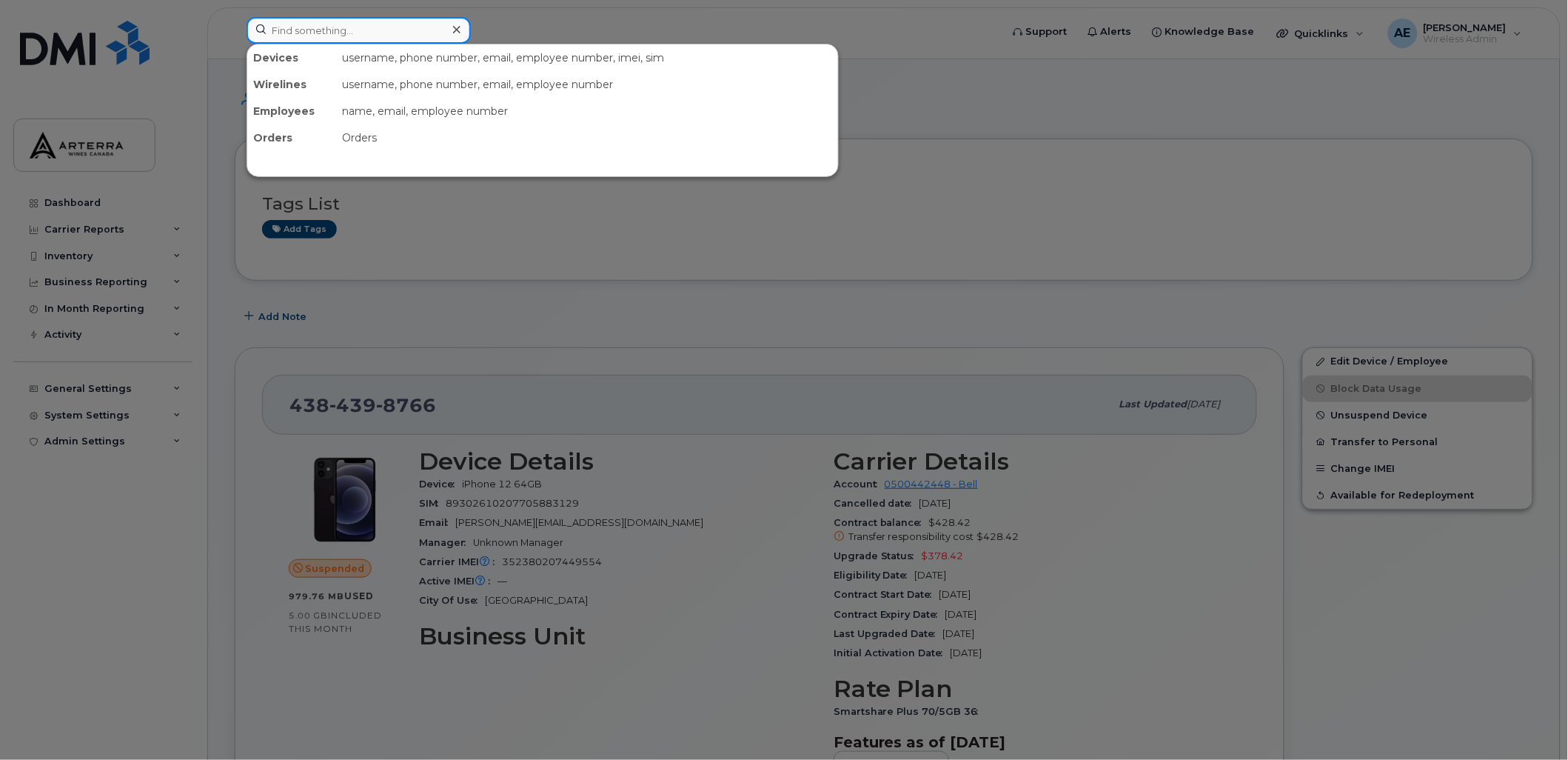
paste input "Matthew Barker"
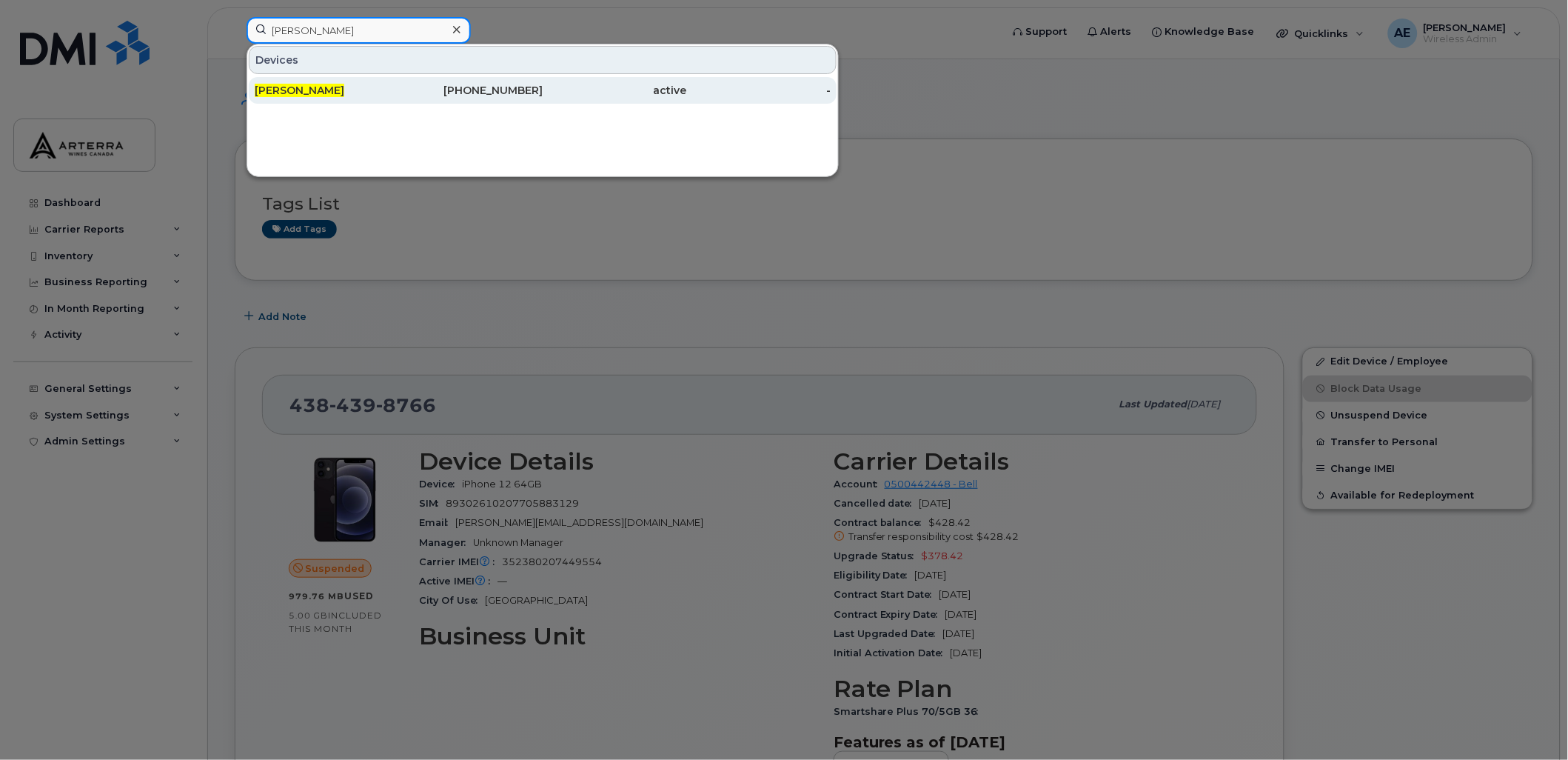
type input "Matthew Barker"
click at [304, 90] on span "Matthew Barker" at bounding box center [299, 90] width 90 height 13
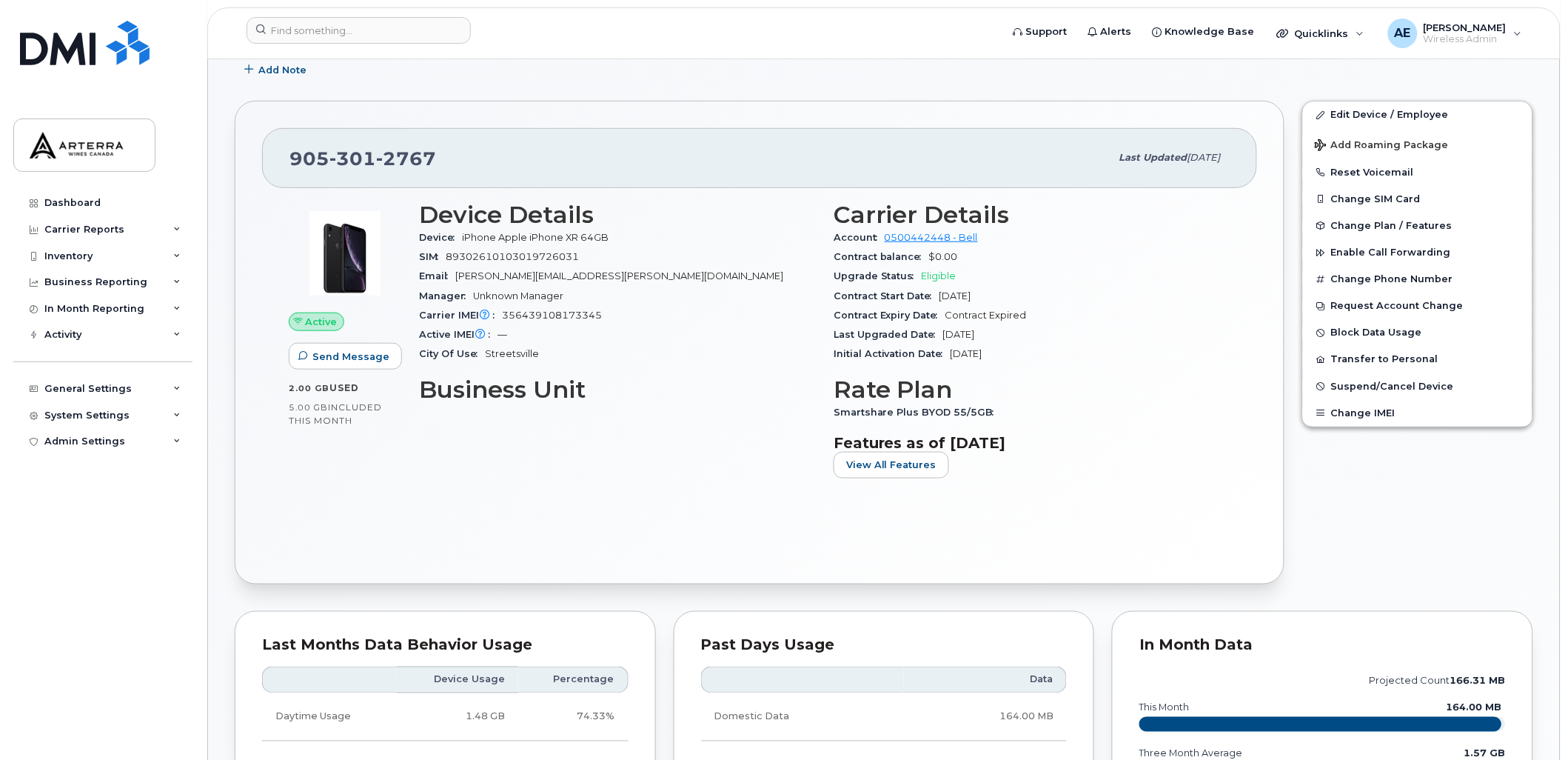
scroll to position [164, 0]
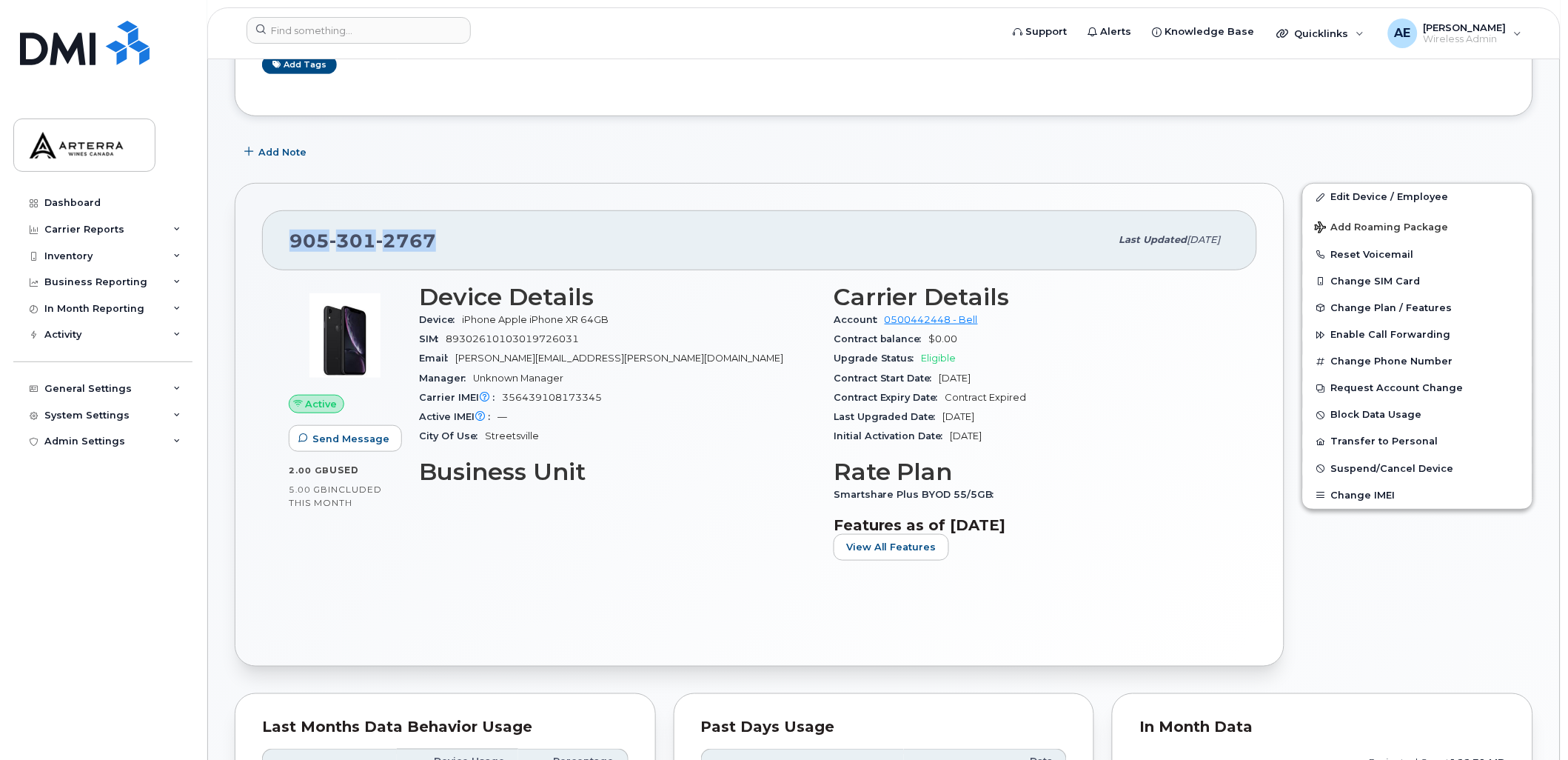
drag, startPoint x: 291, startPoint y: 239, endPoint x: 430, endPoint y: 243, distance: 139.1
click at [430, 243] on span "[PHONE_NUMBER]" at bounding box center [363, 240] width 146 height 22
copy span "[PHONE_NUMBER]"
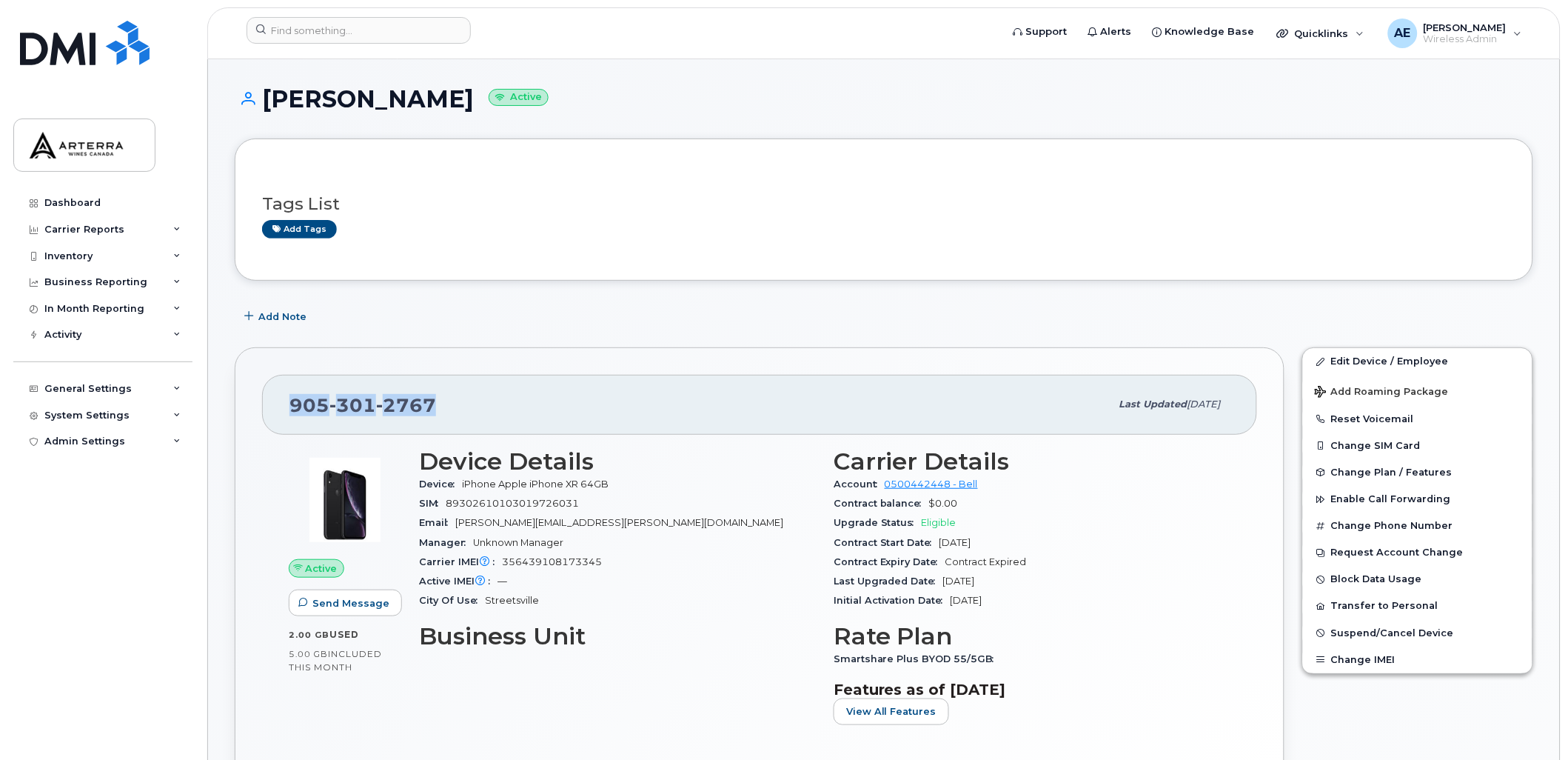
click at [290, 99] on h1 "[PERSON_NAME] Active" at bounding box center [884, 98] width 1299 height 26
drag, startPoint x: 290, startPoint y: 99, endPoint x: 300, endPoint y: 97, distance: 10.2
click at [300, 97] on h1 "[PERSON_NAME] Active" at bounding box center [884, 98] width 1299 height 26
drag, startPoint x: 263, startPoint y: 94, endPoint x: 461, endPoint y: 108, distance: 198.5
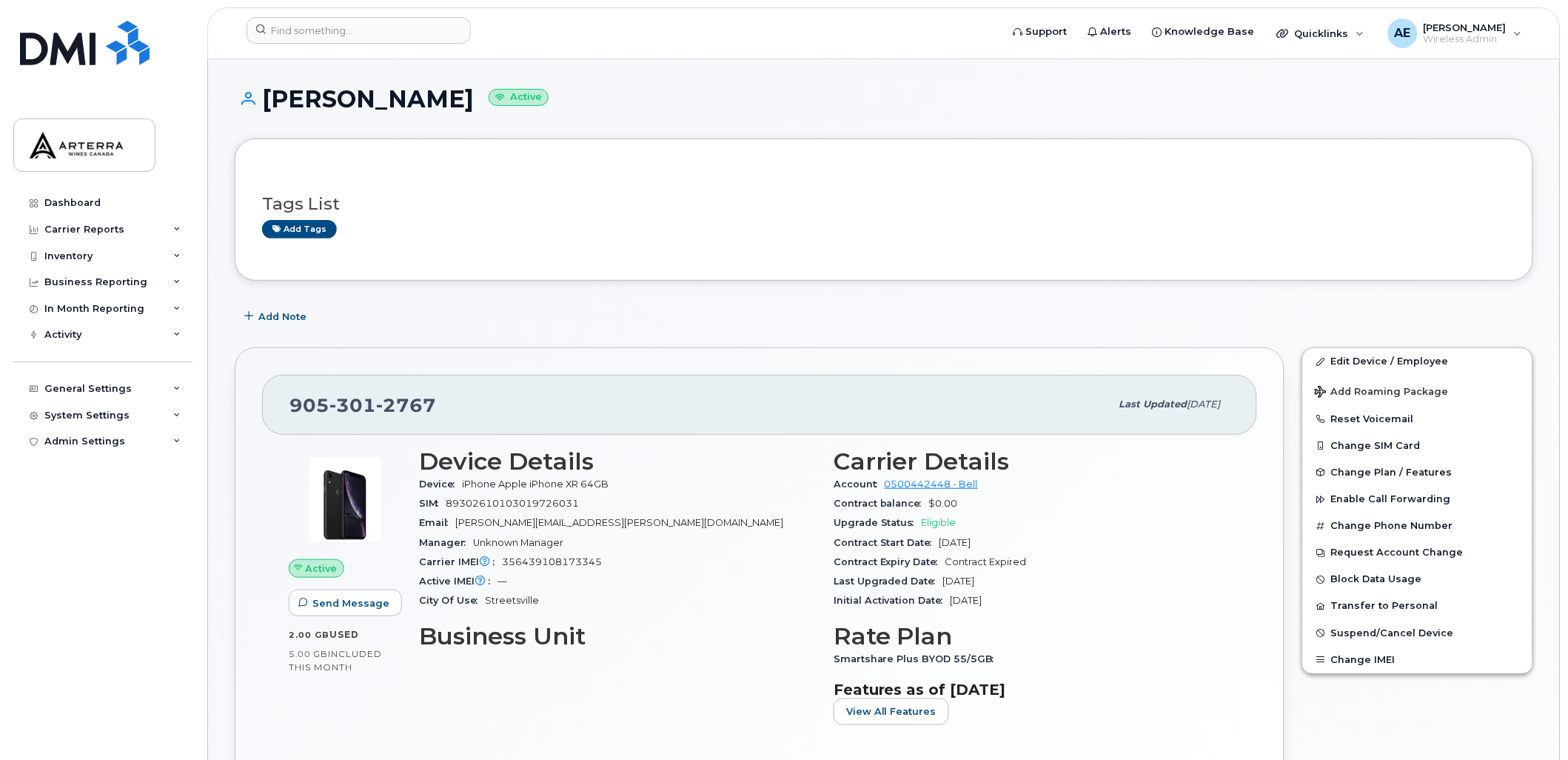
click at [461, 108] on h1 "[PERSON_NAME] Active" at bounding box center [884, 98] width 1299 height 26
drag, startPoint x: 457, startPoint y: 107, endPoint x: 443, endPoint y: 99, distance: 16.1
copy h1 "Matthew Barker"
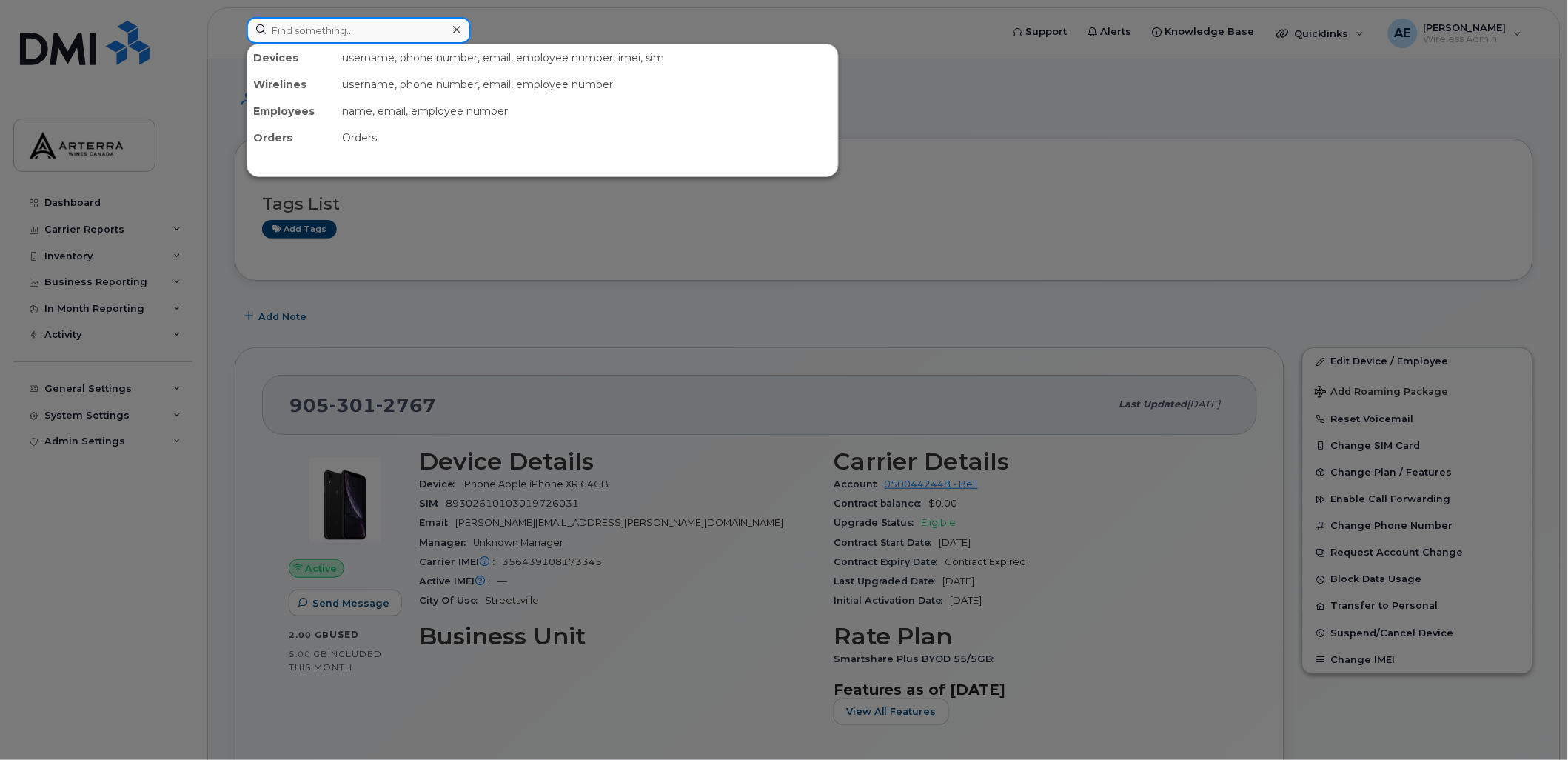
click at [386, 25] on input at bounding box center [358, 30] width 224 height 27
paste input "+14168592874"
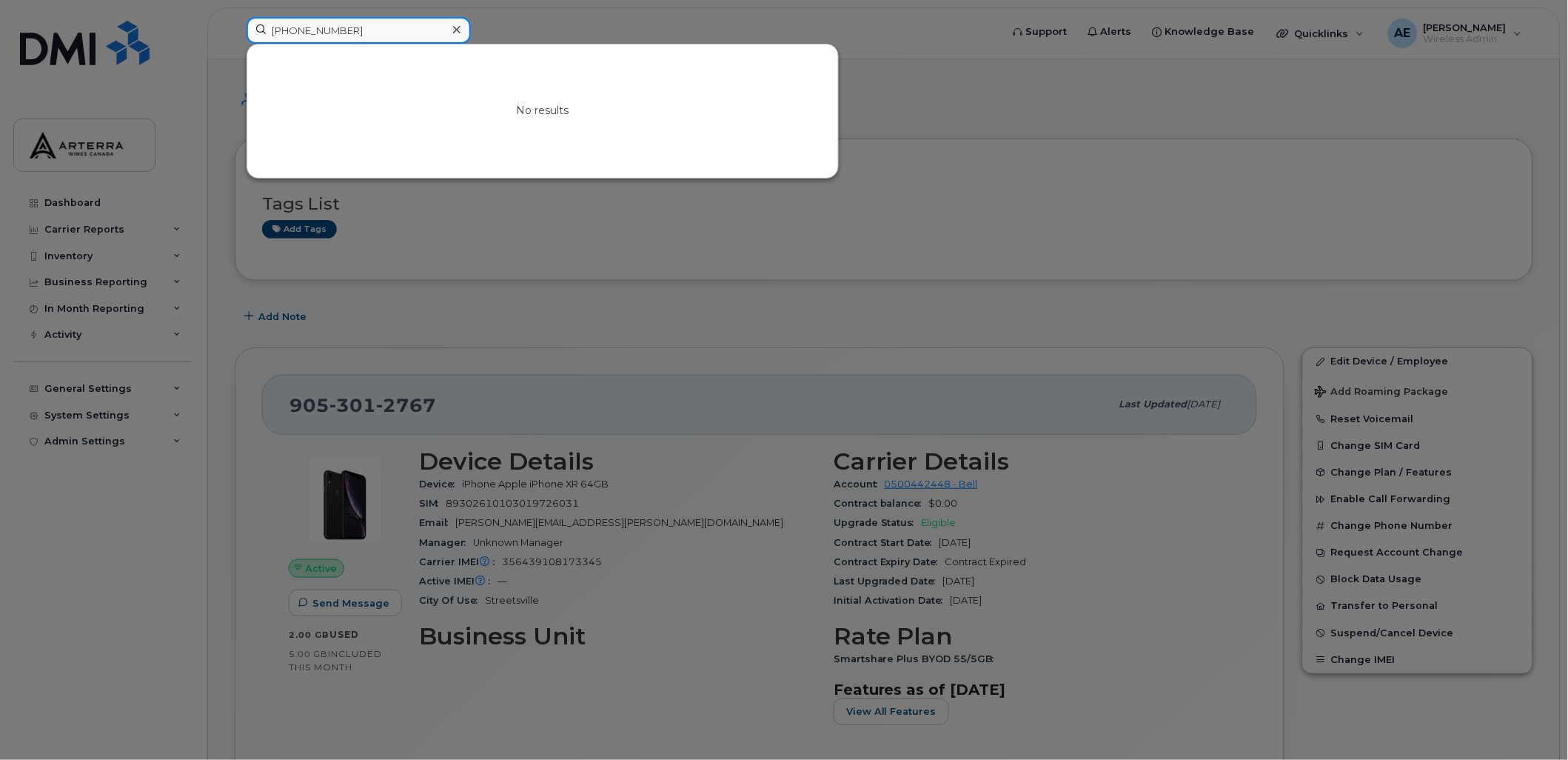
click at [285, 31] on input "+14168592874" at bounding box center [358, 30] width 224 height 27
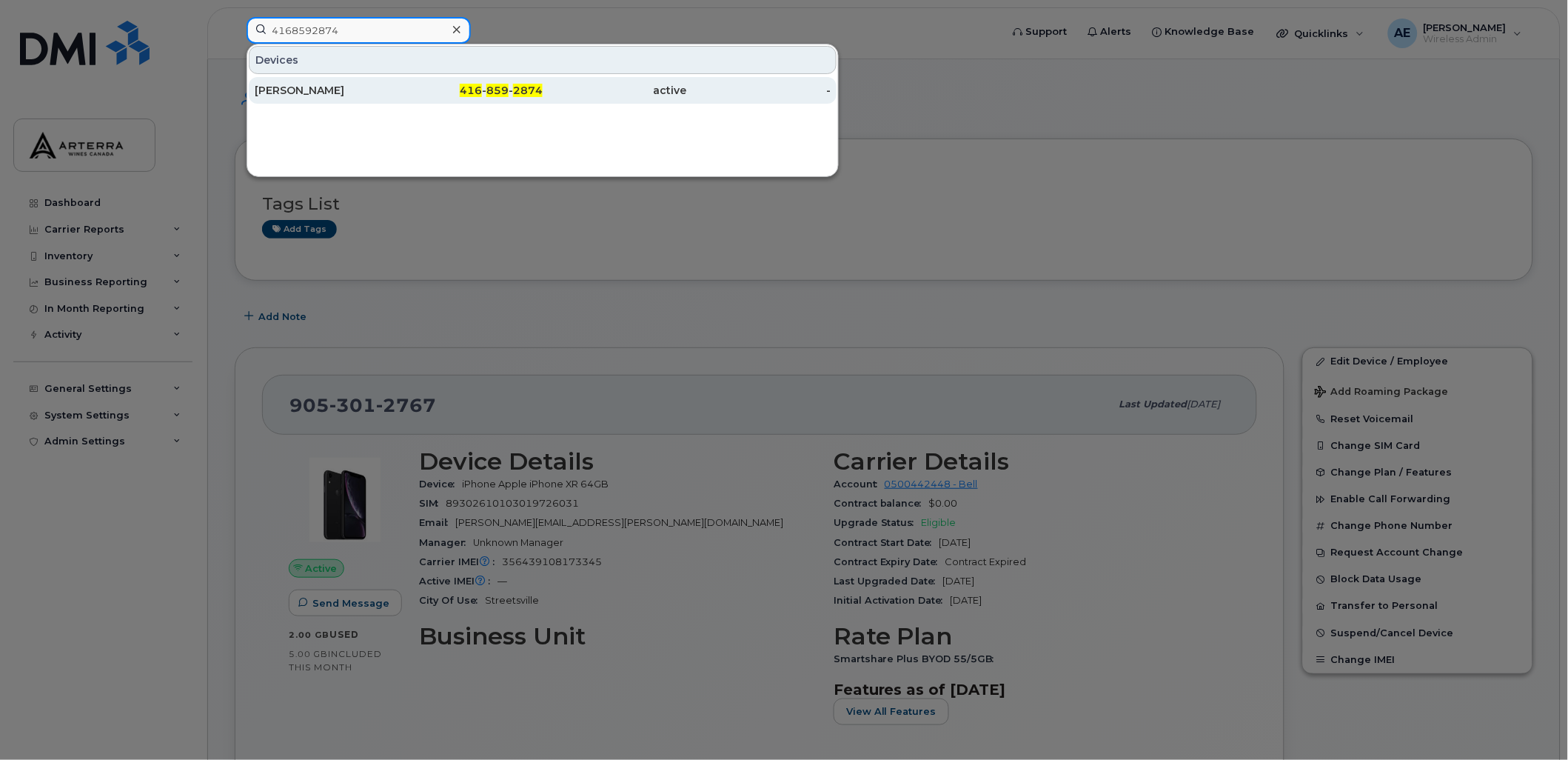
type input "4168592874"
click at [341, 94] on div "[PERSON_NAME]" at bounding box center [326, 90] width 144 height 15
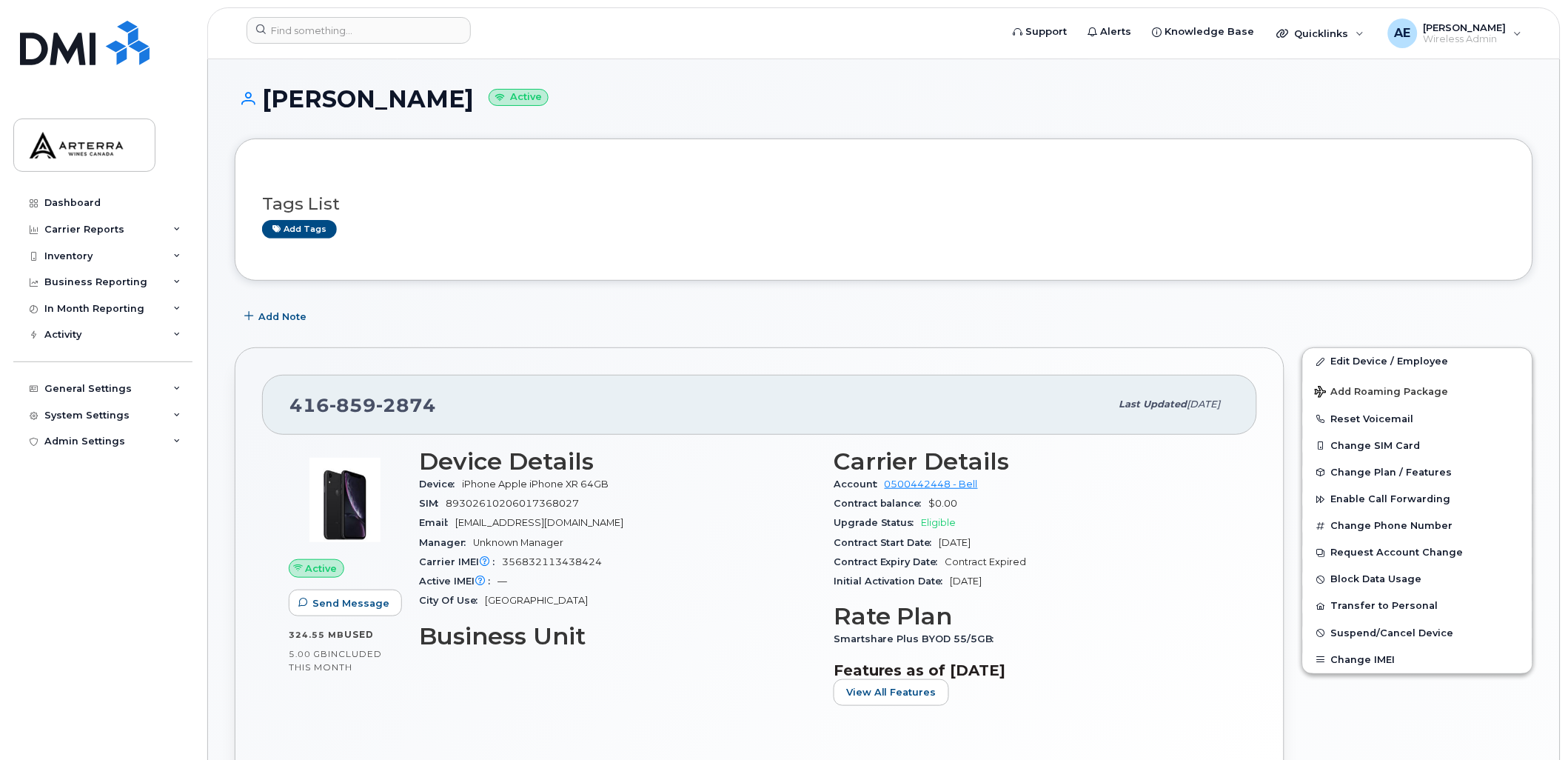
click at [389, 404] on span "2874" at bounding box center [406, 404] width 60 height 22
copy span "[PHONE_NUMBER]"
drag, startPoint x: 265, startPoint y: 94, endPoint x: 497, endPoint y: 100, distance: 232.1
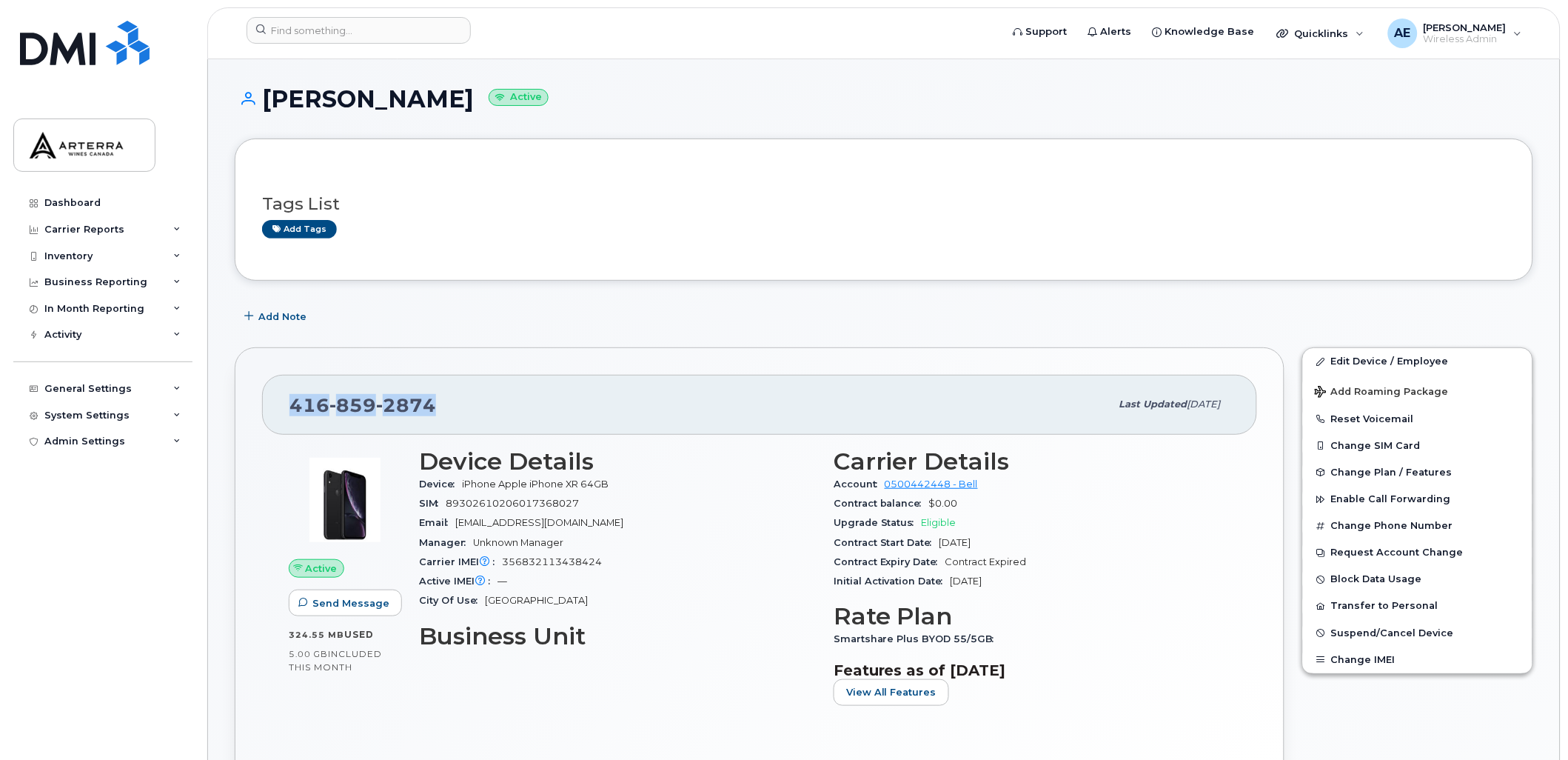
click at [497, 100] on h1 "[PERSON_NAME] Active" at bounding box center [884, 98] width 1299 height 26
copy h1 "[PERSON_NAME]"
click at [1379, 227] on div "Add tags" at bounding box center [878, 229] width 1232 height 19
click at [1424, 634] on span "Suspend/Cancel Device" at bounding box center [1392, 633] width 123 height 12
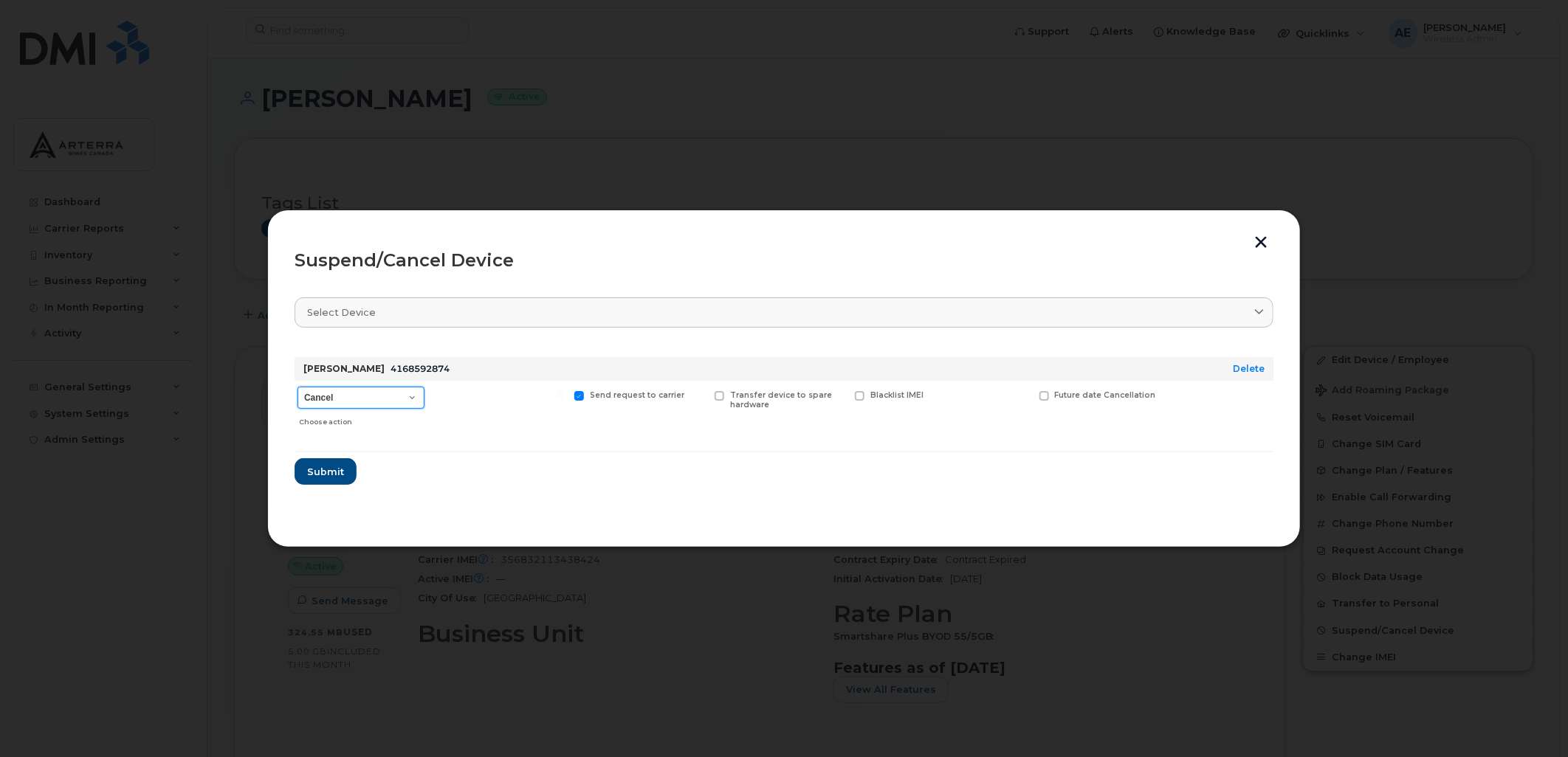
click at [352, 391] on select "Cancel Suspend - Extend Suspension Suspend - Reduced Rate Suspend - Full Rate S…" at bounding box center [362, 397] width 127 height 22
select select "[object Object]"
click at [298, 387] on select "Cancel Suspend - Extend Suspension Suspend - Reduced Rate Suspend - Full Rate S…" at bounding box center [362, 397] width 127 height 22
click at [325, 466] on span "Submit" at bounding box center [325, 472] width 37 height 14
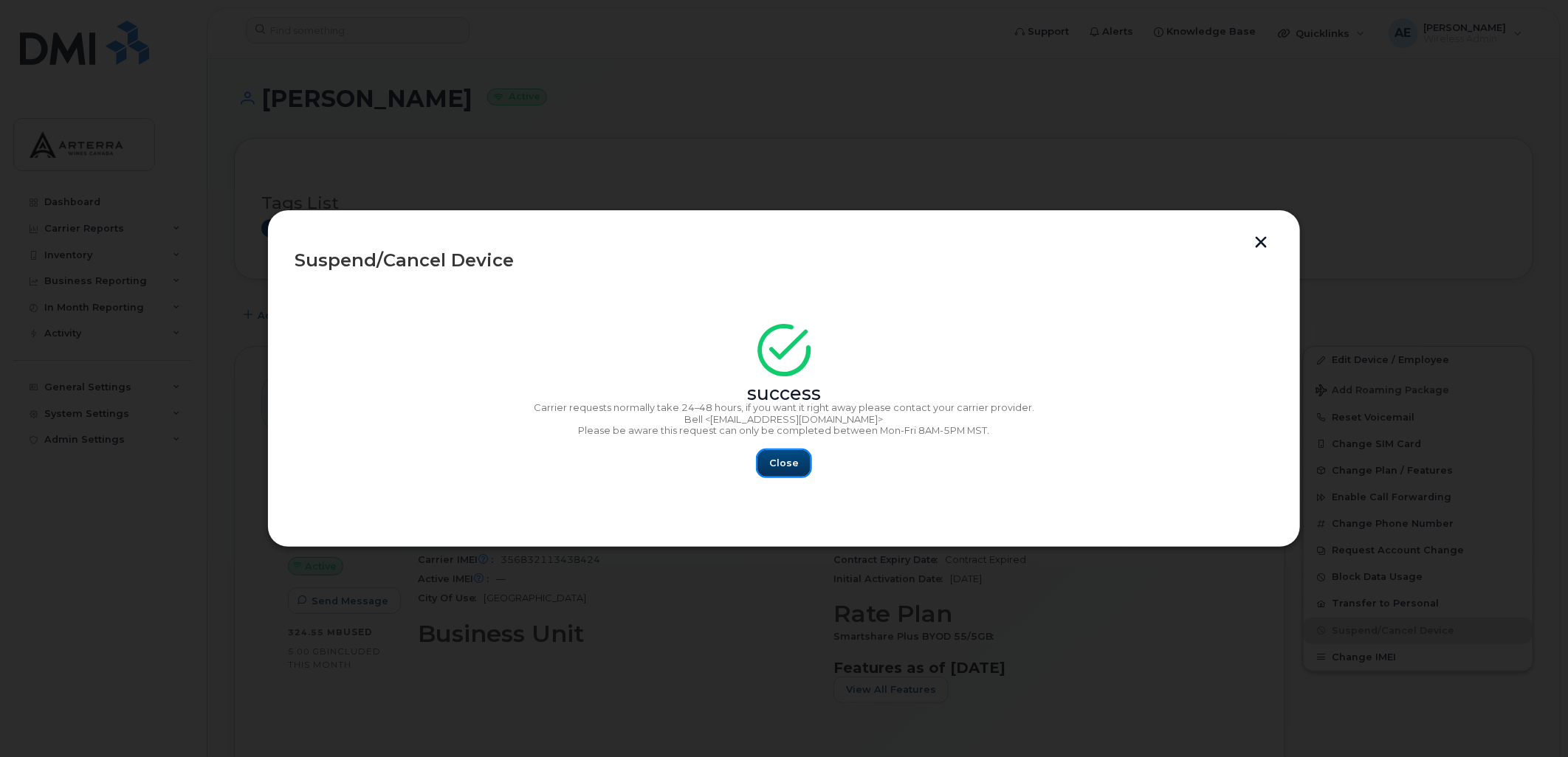
click at [791, 459] on span "Close" at bounding box center [784, 463] width 29 height 14
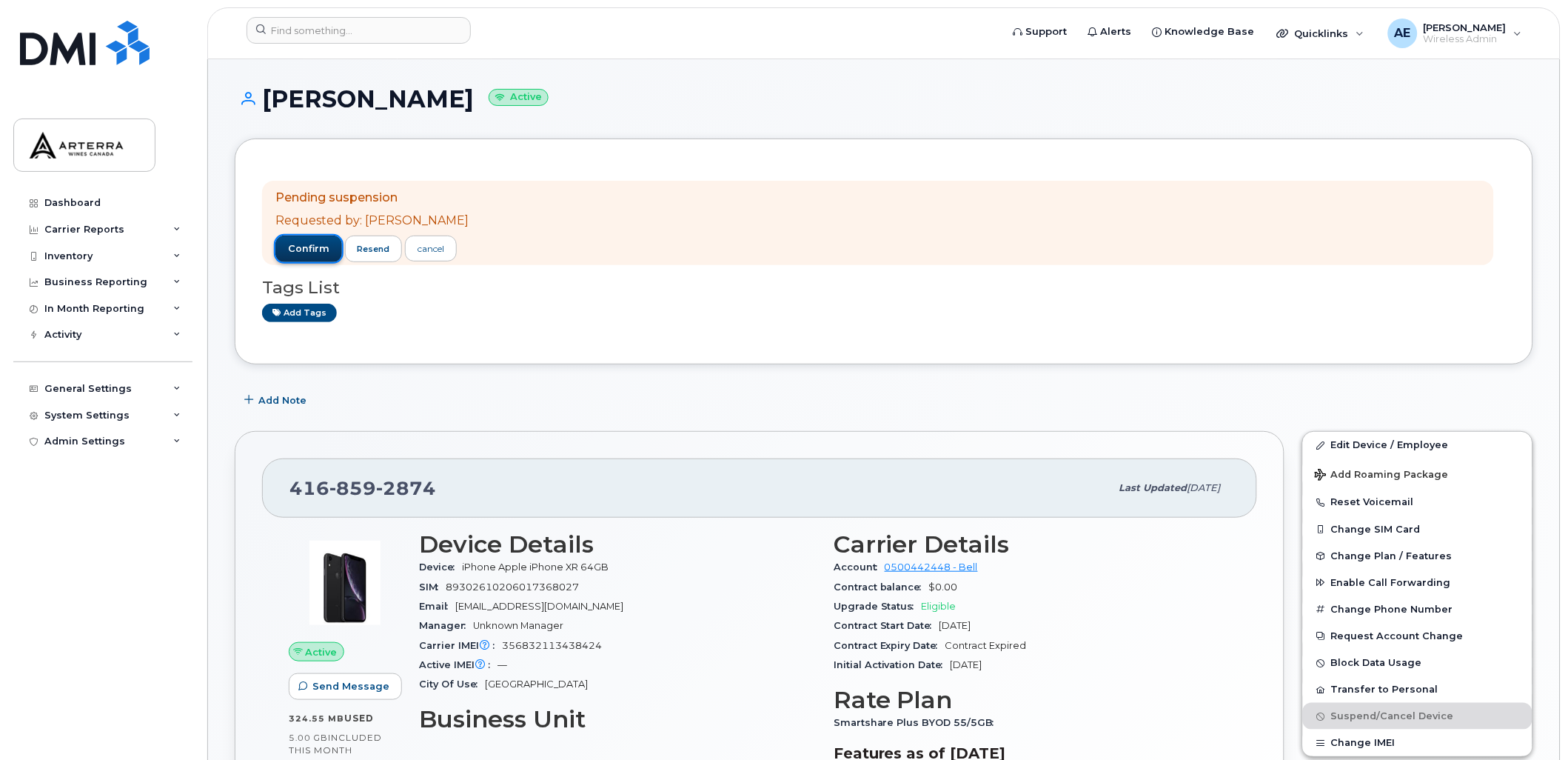
click at [301, 239] on button "confirm" at bounding box center [308, 249] width 66 height 27
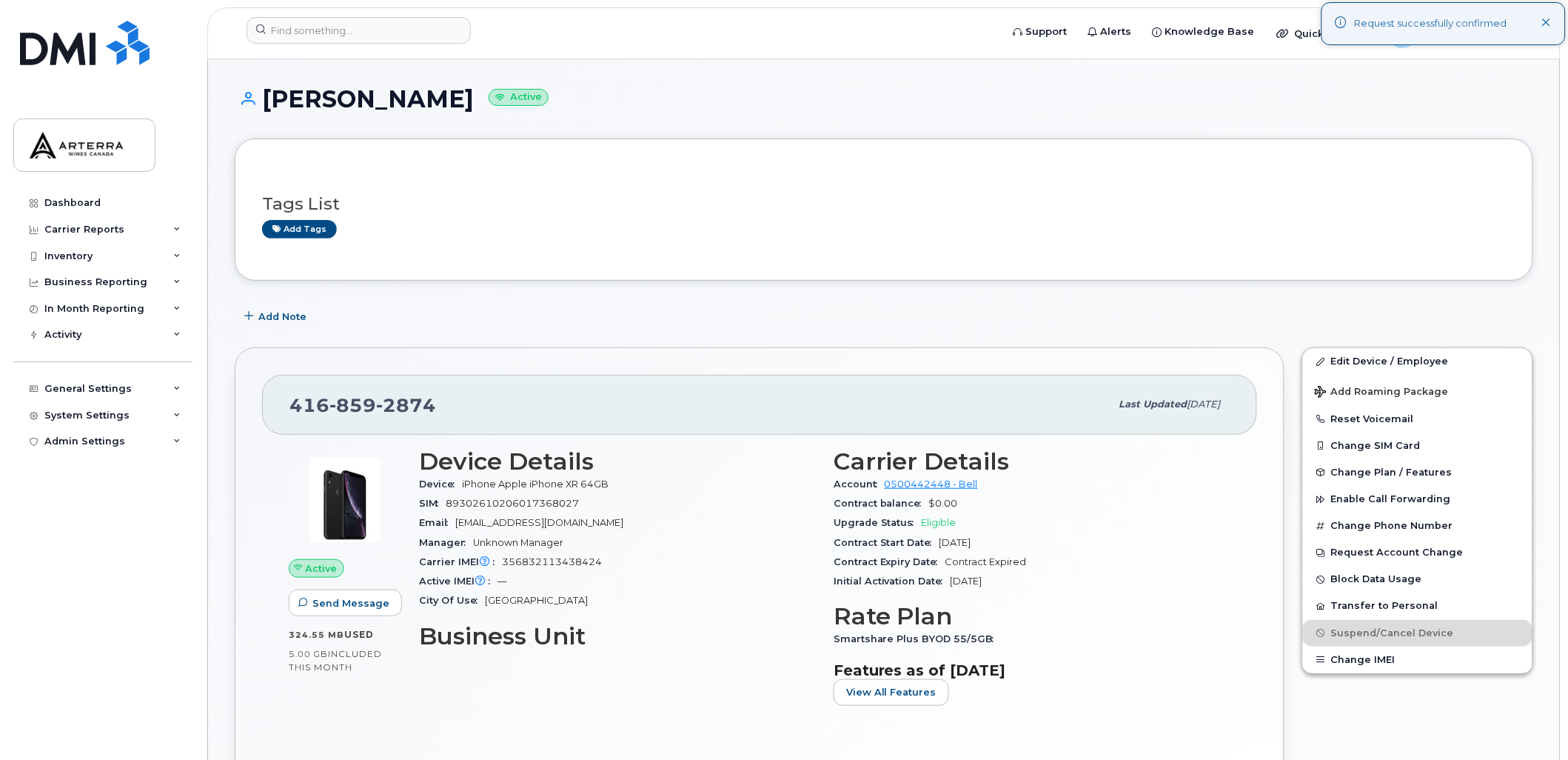
click at [1548, 22] on icon at bounding box center [1547, 23] width 10 height 10
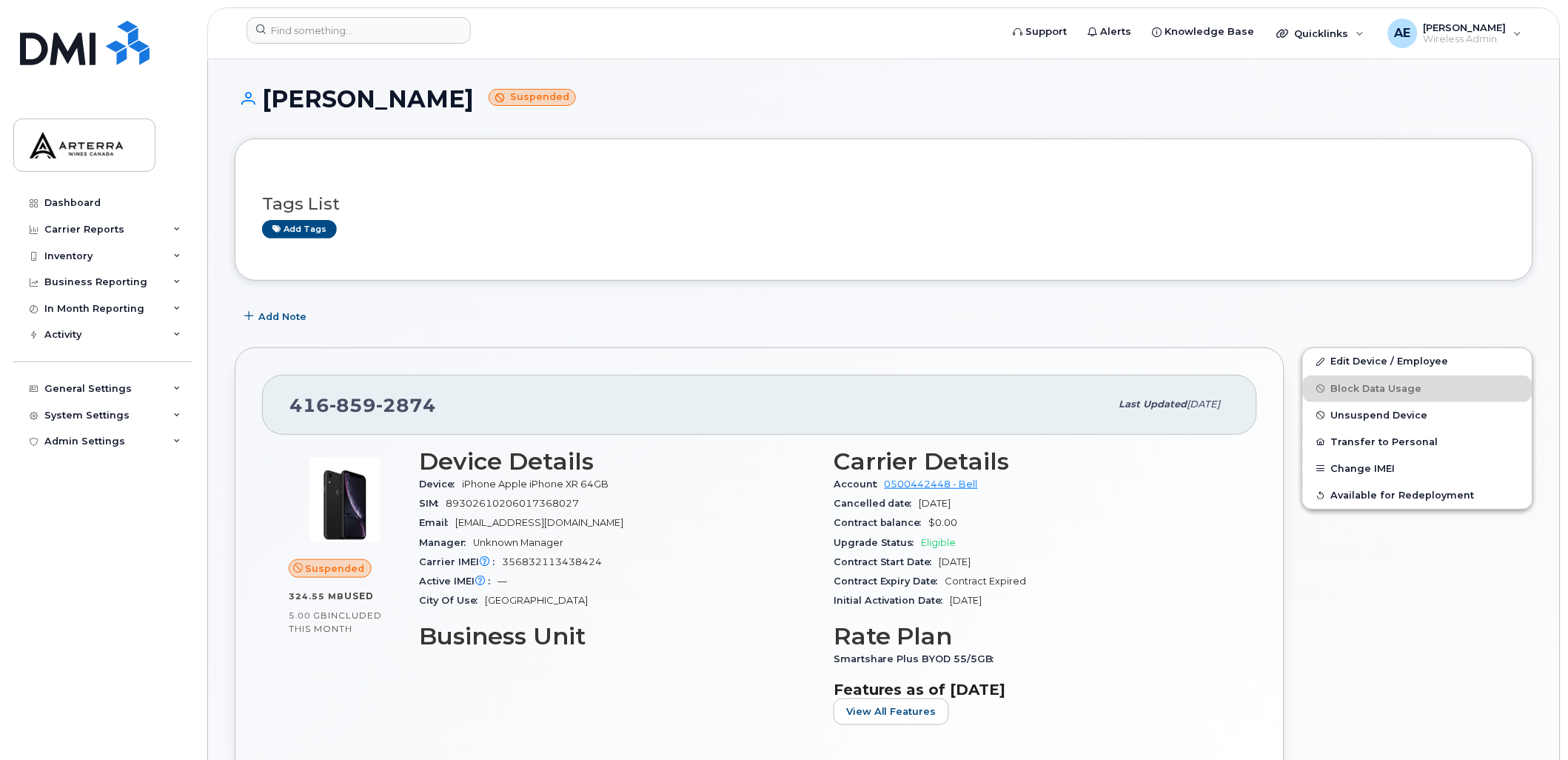
click at [363, 401] on span "859" at bounding box center [353, 404] width 47 height 22
copy span "[PHONE_NUMBER]"
